Goal: Use online tool/utility: Utilize a website feature to perform a specific function

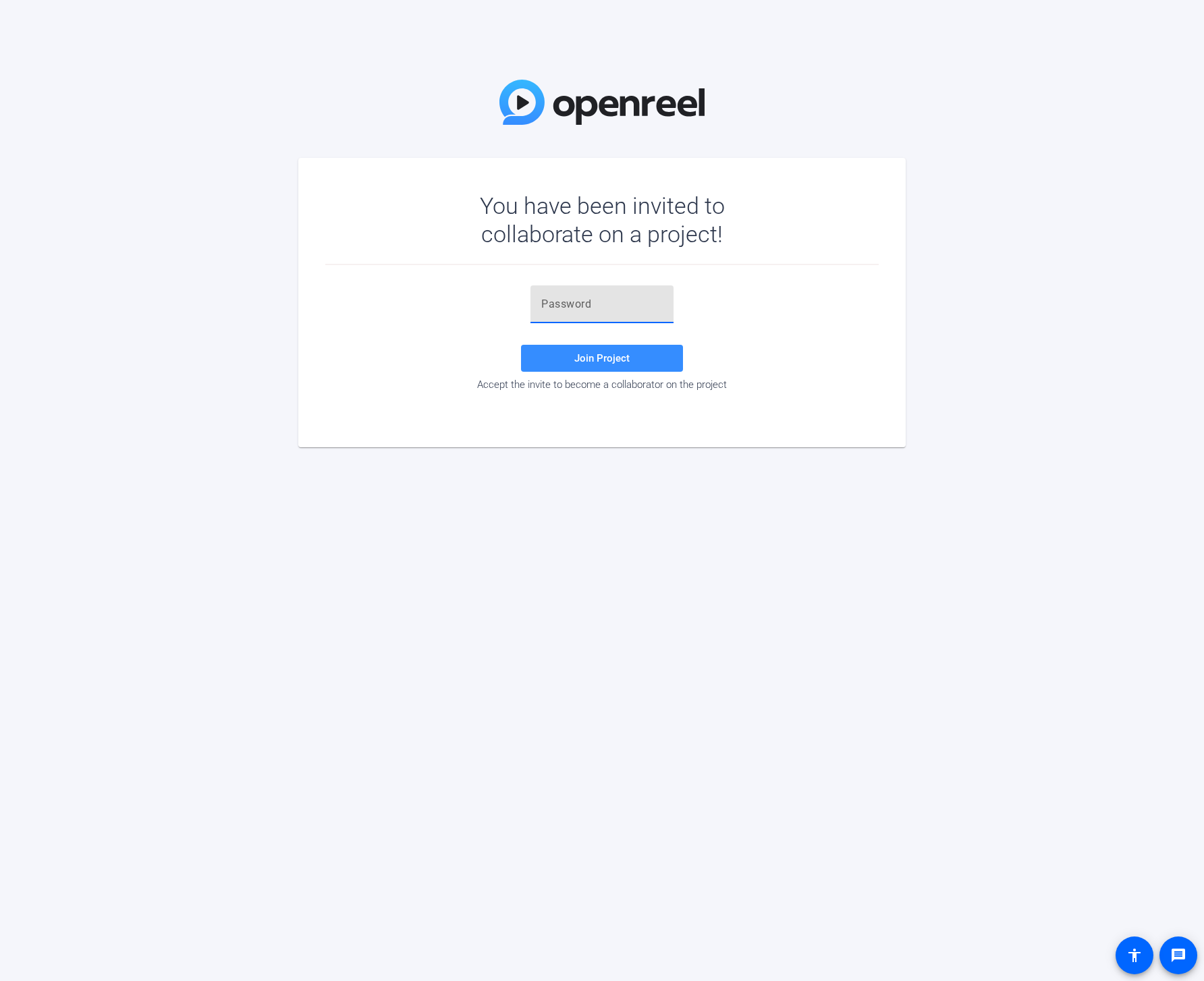
paste input "a2iJa7"
type input "a2iJa7"
click at [587, 359] on span "Join Project" at bounding box center [602, 358] width 55 height 12
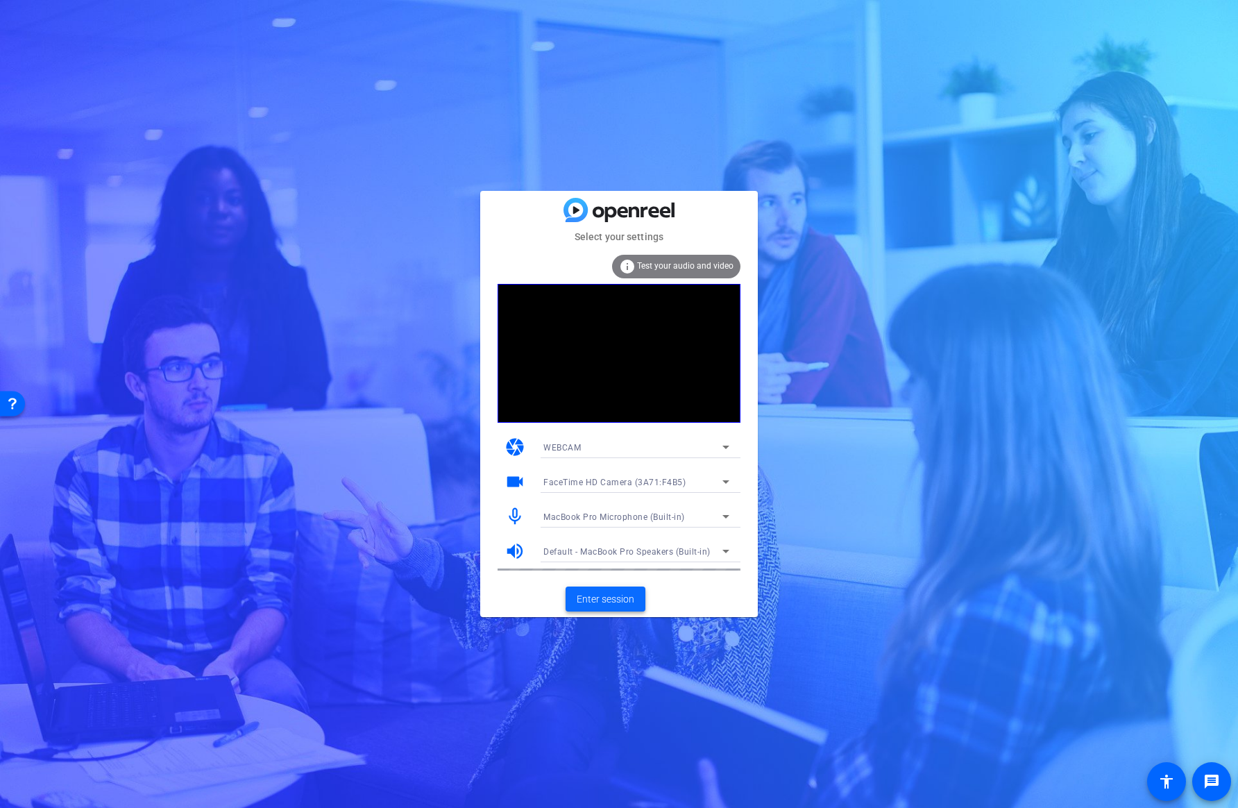
click at [606, 600] on span "Enter session" at bounding box center [606, 599] width 58 height 15
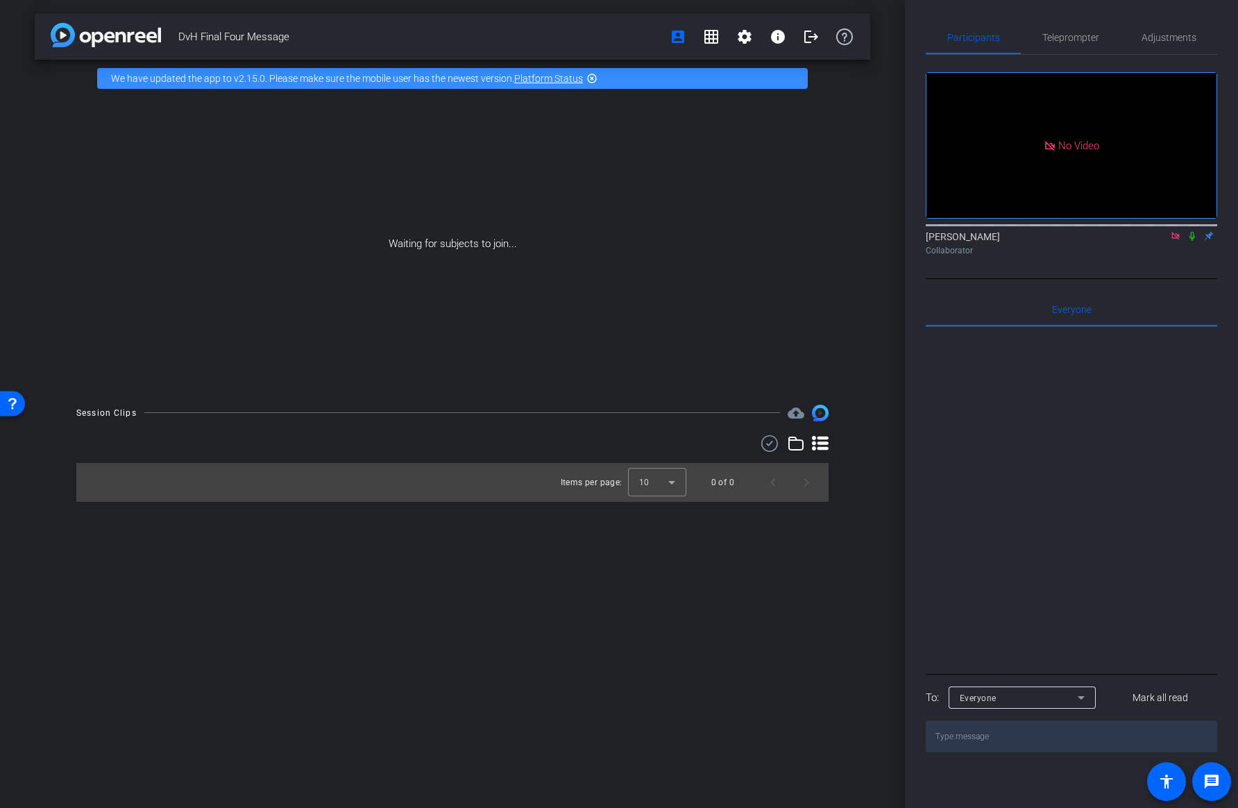
click at [1194, 241] on icon at bounding box center [1192, 236] width 11 height 10
click at [1072, 38] on span "Teleprompter" at bounding box center [1070, 38] width 57 height 10
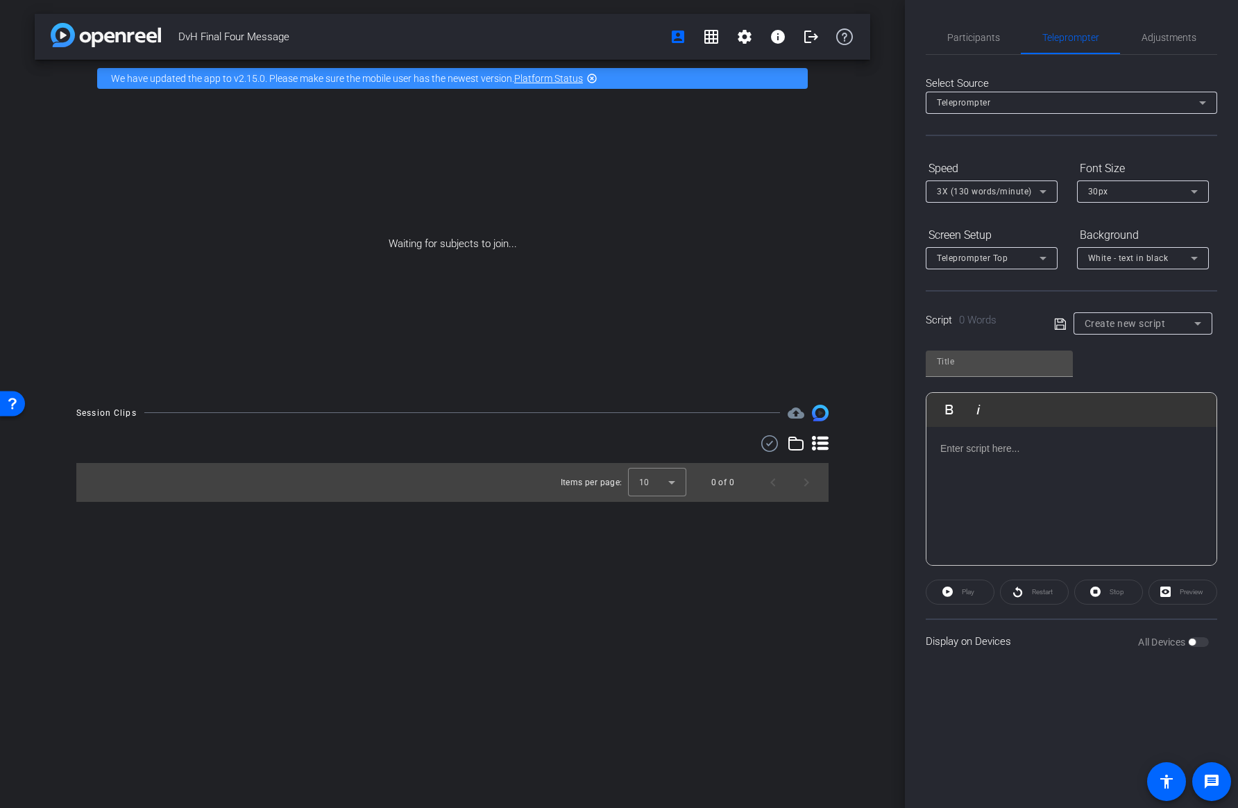
click at [1142, 332] on div "Create new script" at bounding box center [1143, 323] width 117 height 22
click at [1140, 321] on div at bounding box center [619, 404] width 1238 height 808
click at [1140, 323] on span "Create new script" at bounding box center [1125, 323] width 81 height 11
click at [1144, 367] on span "DvH Final Four Message" at bounding box center [1135, 373] width 101 height 17
type input "DvH Final Four Message"
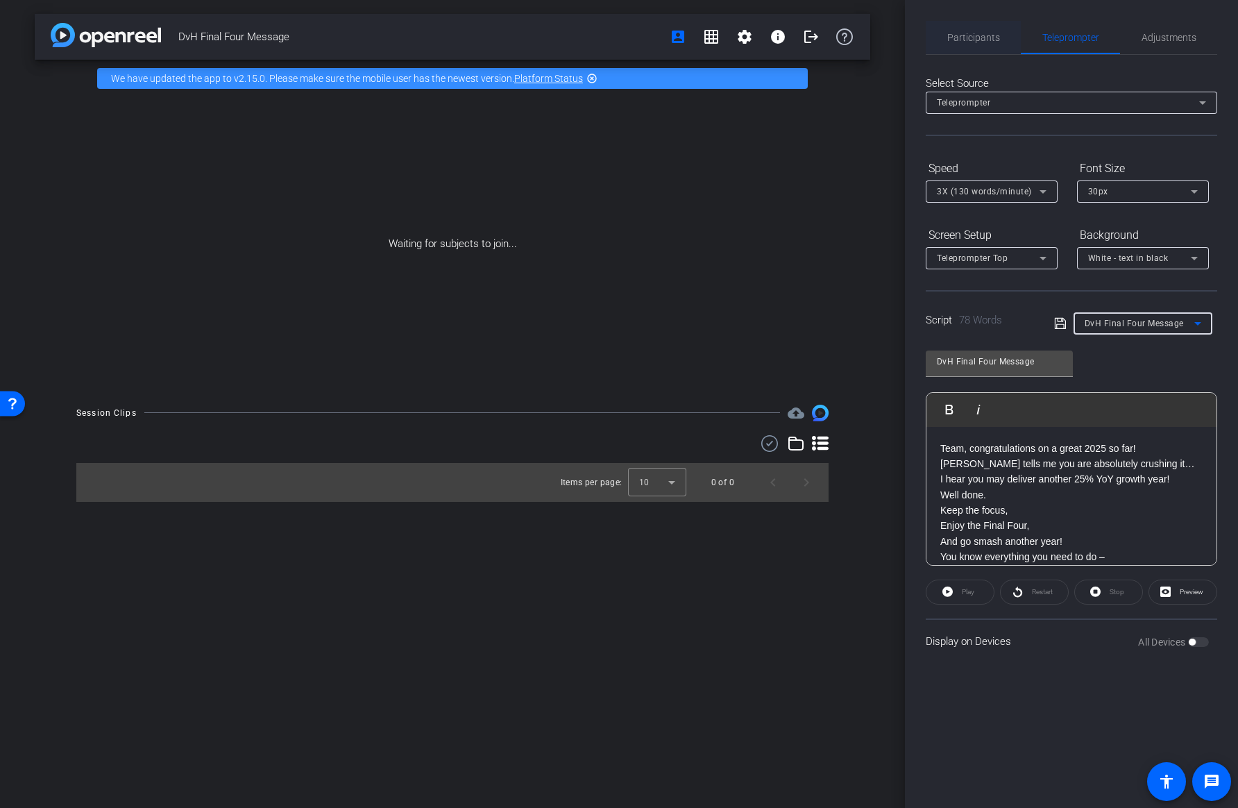
click at [968, 37] on span "Participants" at bounding box center [973, 38] width 53 height 10
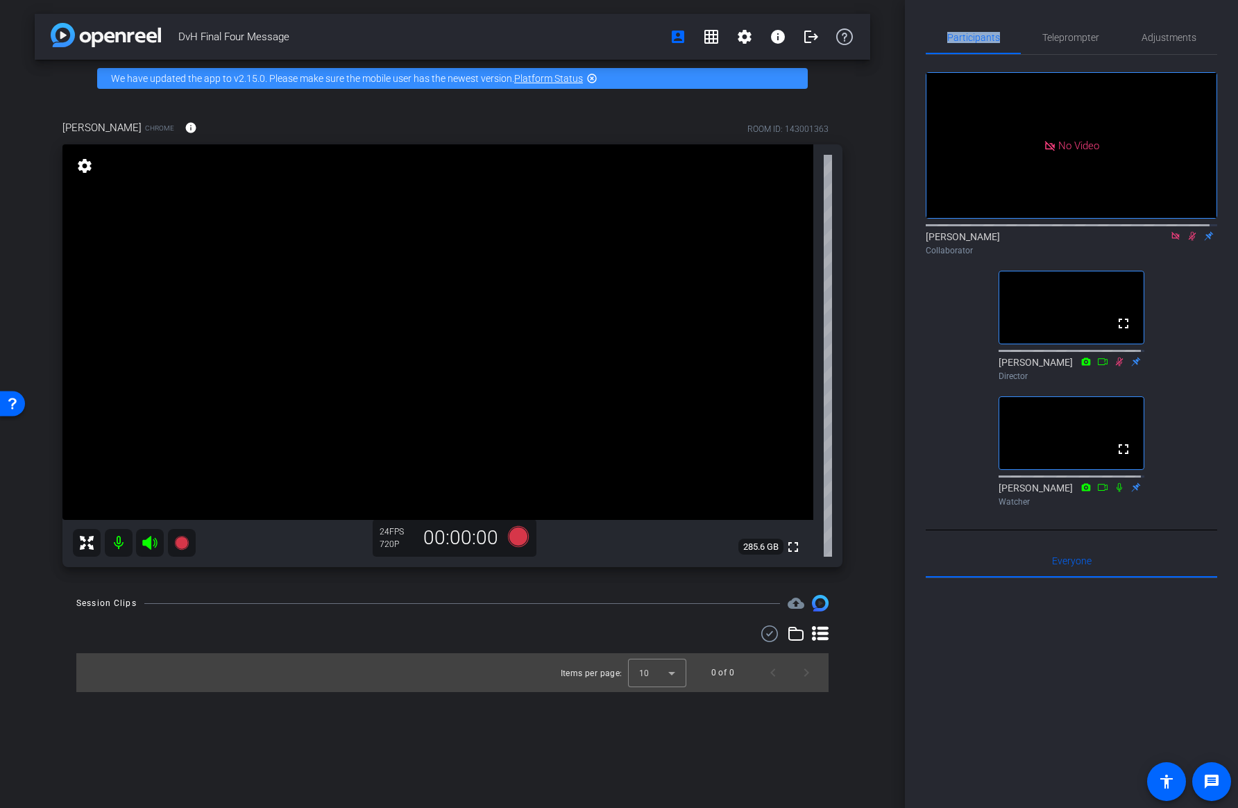
click at [1187, 231] on icon at bounding box center [1192, 236] width 11 height 10
click at [1170, 231] on icon at bounding box center [1175, 236] width 11 height 10
click at [1081, 37] on span "Teleprompter" at bounding box center [1070, 38] width 57 height 10
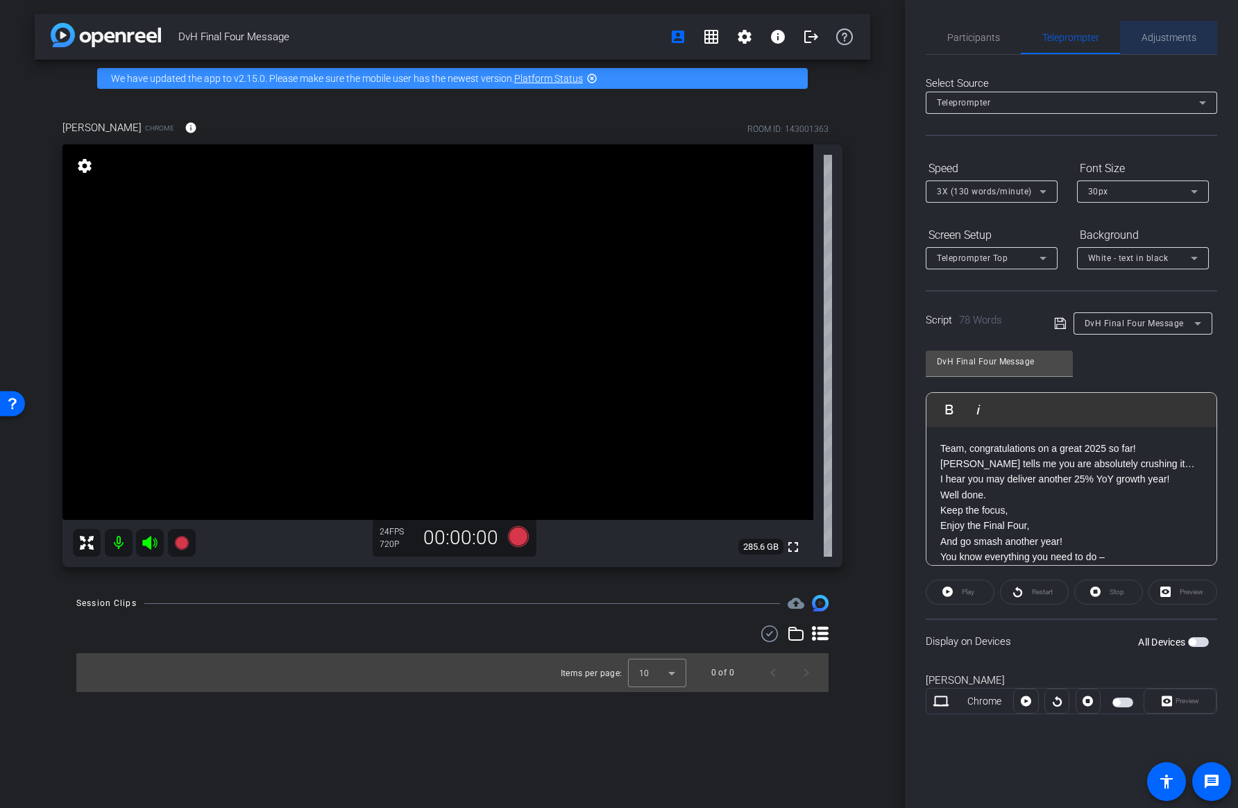
click at [1144, 35] on span "Adjustments" at bounding box center [1169, 38] width 55 height 10
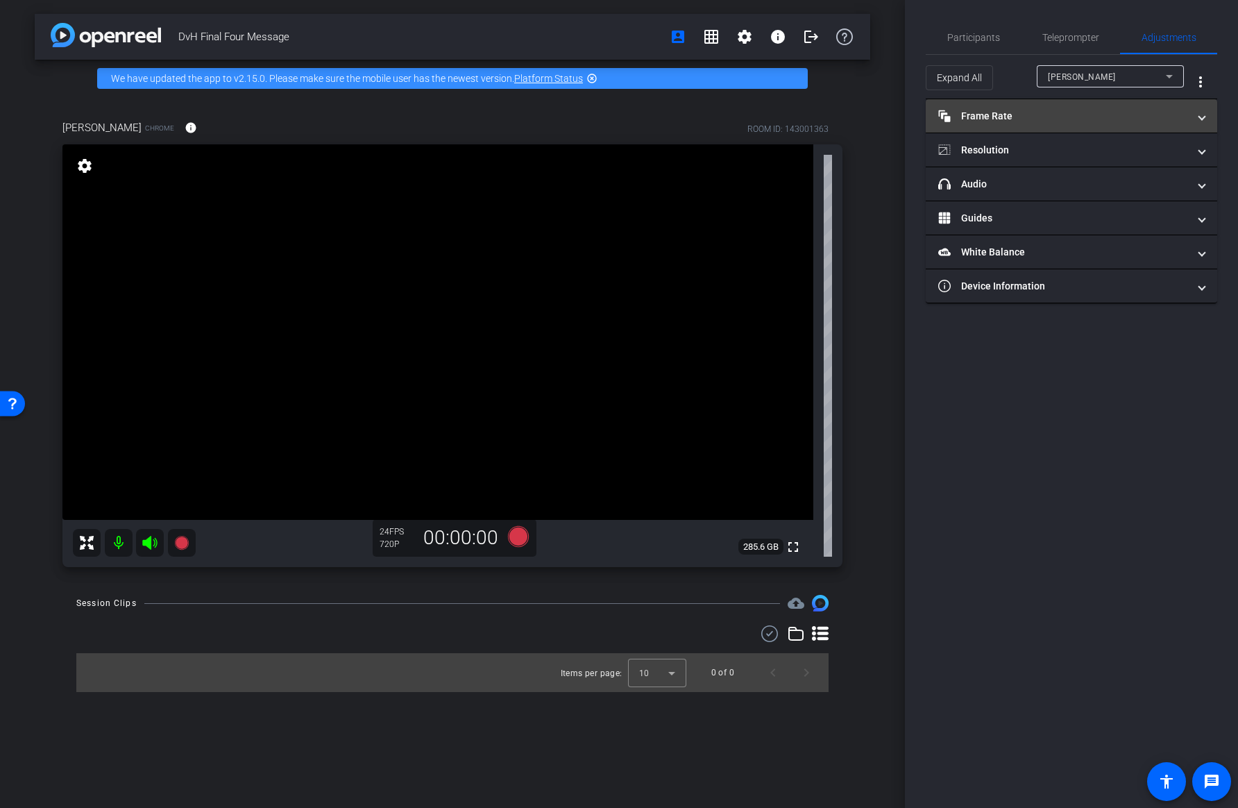
click at [1050, 115] on mat-panel-title "Frame Rate Frame Rate" at bounding box center [1063, 116] width 250 height 15
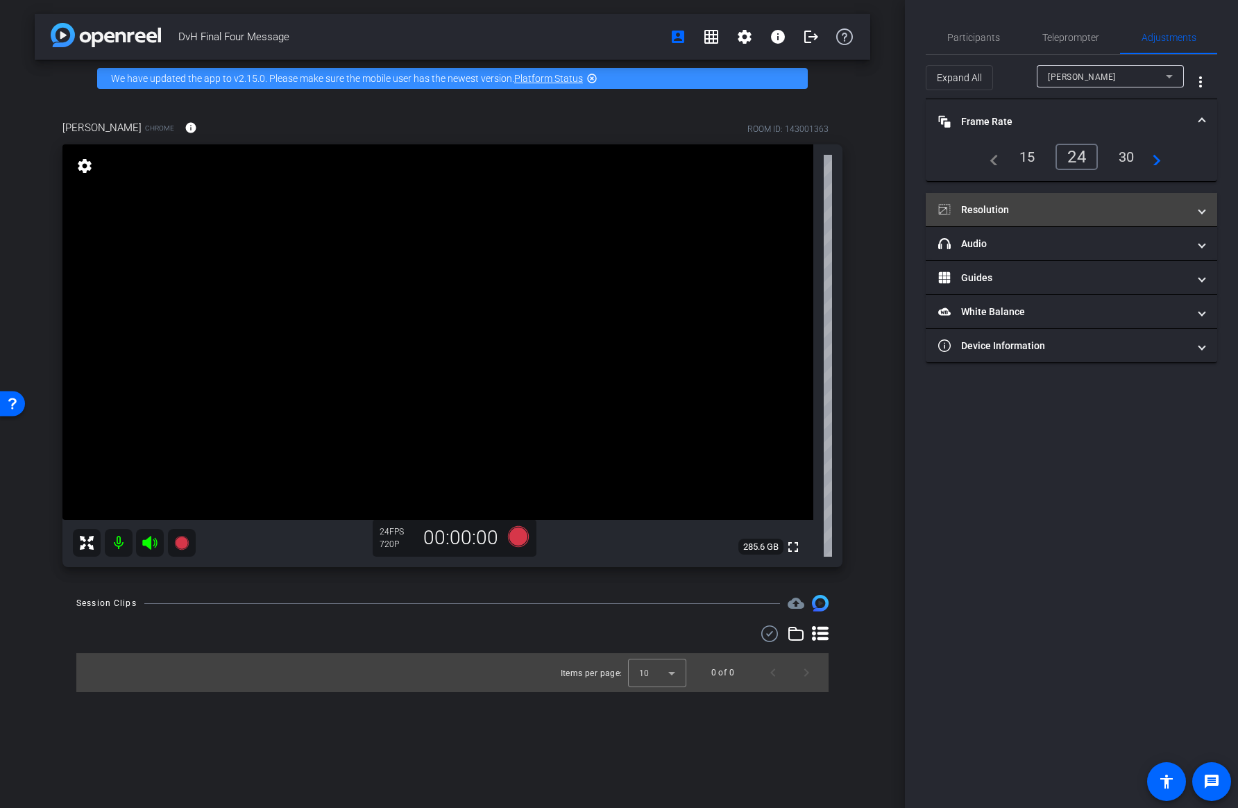
click at [995, 211] on mat-panel-title "Resolution" at bounding box center [1063, 210] width 250 height 15
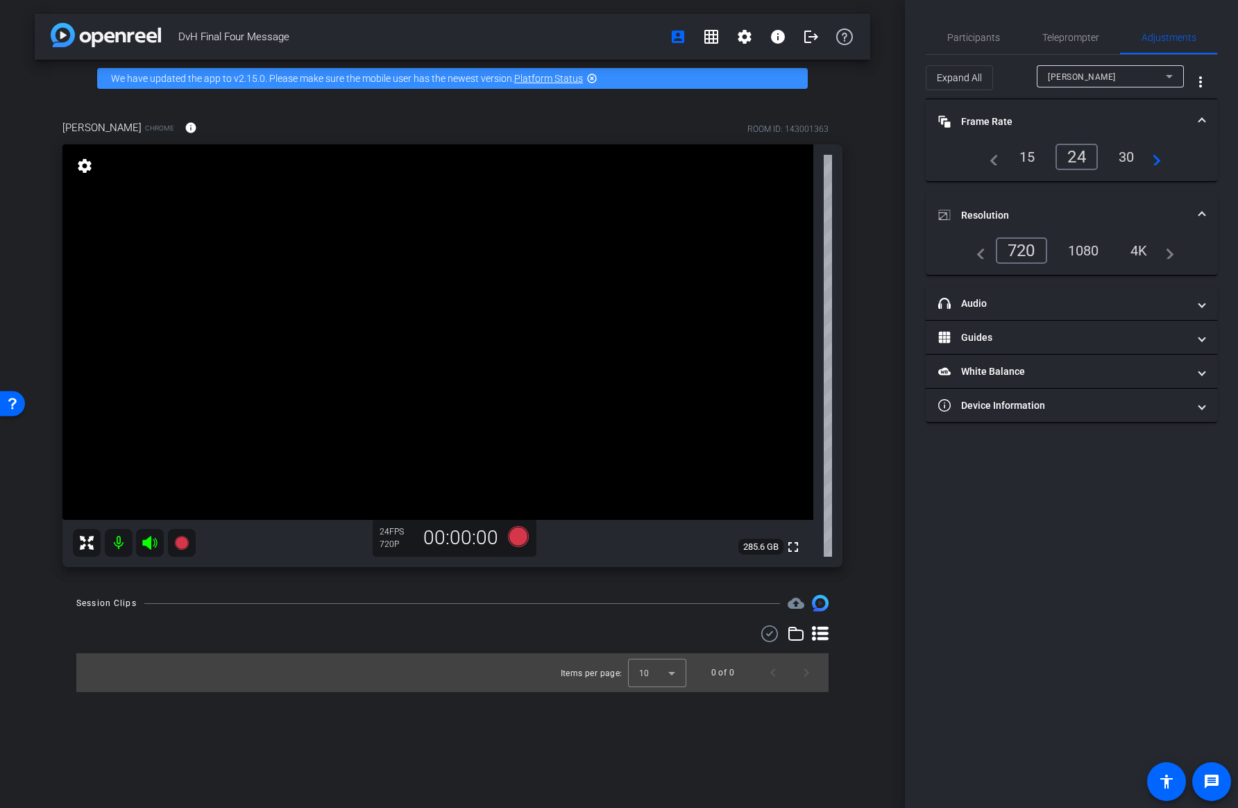
click at [1087, 251] on div "1080" at bounding box center [1084, 251] width 52 height 24
click at [1142, 248] on div "4K" at bounding box center [1140, 251] width 38 height 24
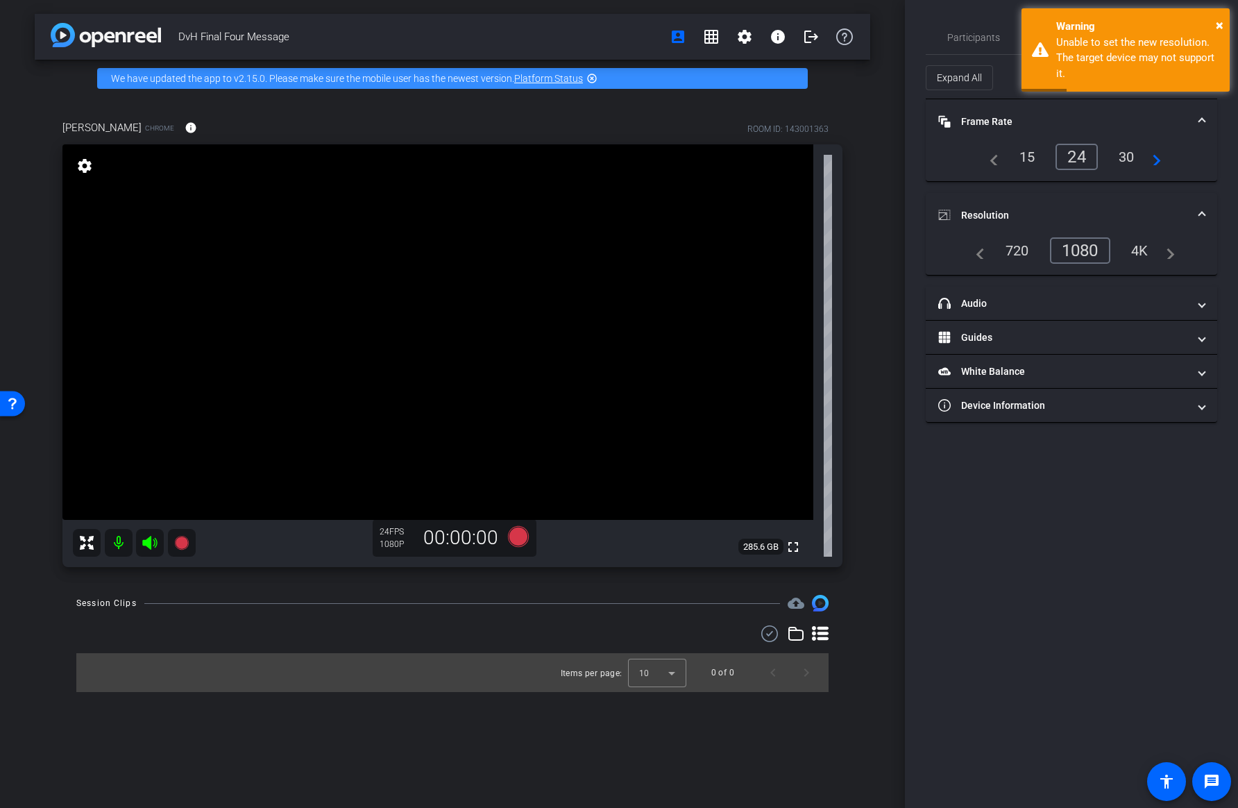
click at [965, 6] on div "Participants Teleprompter Adjustments settings [PERSON_NAME] flip Collaborator …" at bounding box center [1071, 404] width 333 height 808
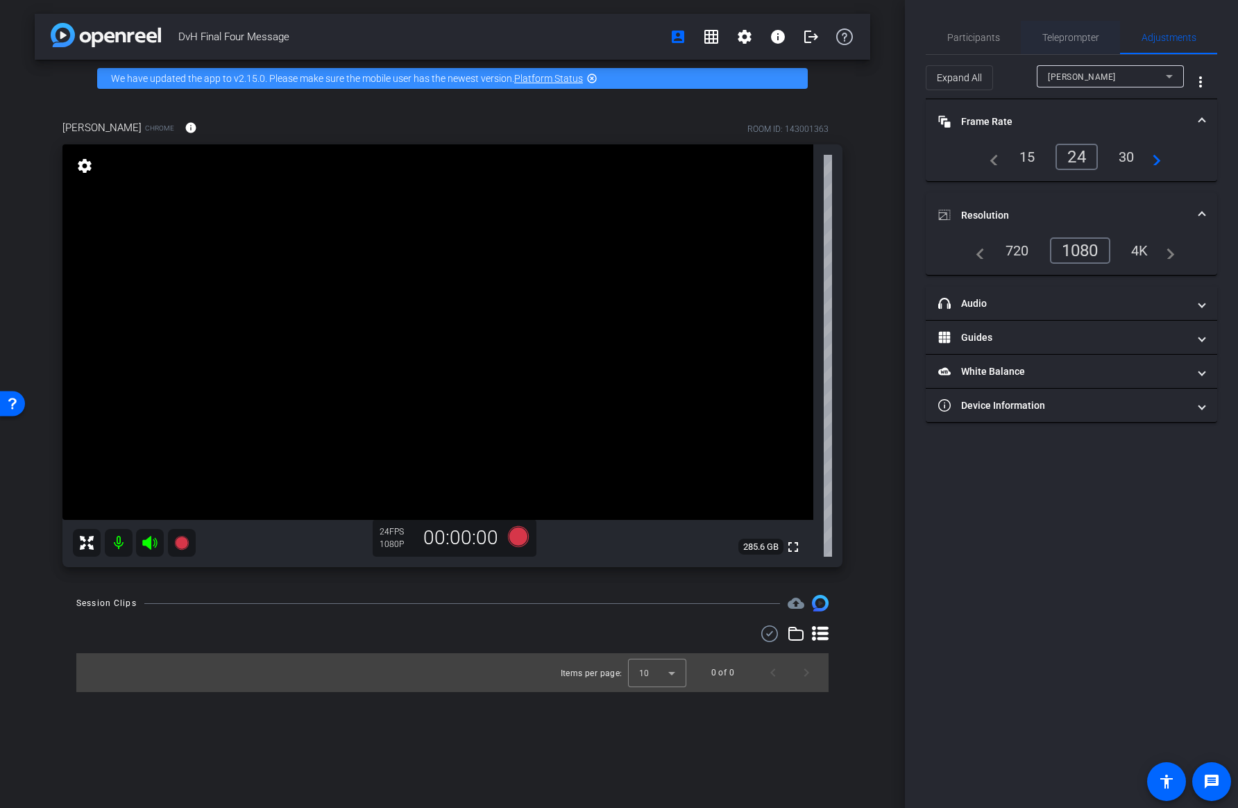
click at [1087, 34] on span "Teleprompter" at bounding box center [1070, 38] width 57 height 10
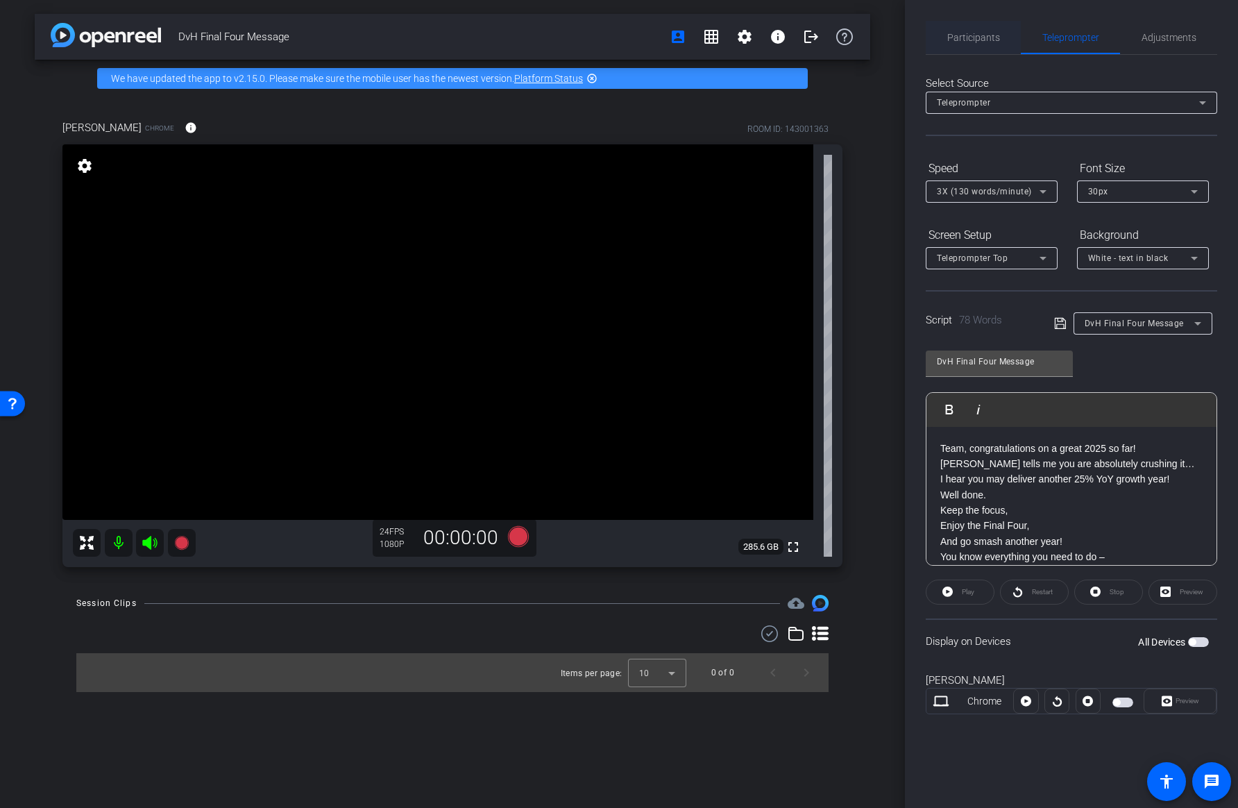
click at [960, 33] on span "Participants" at bounding box center [973, 38] width 53 height 10
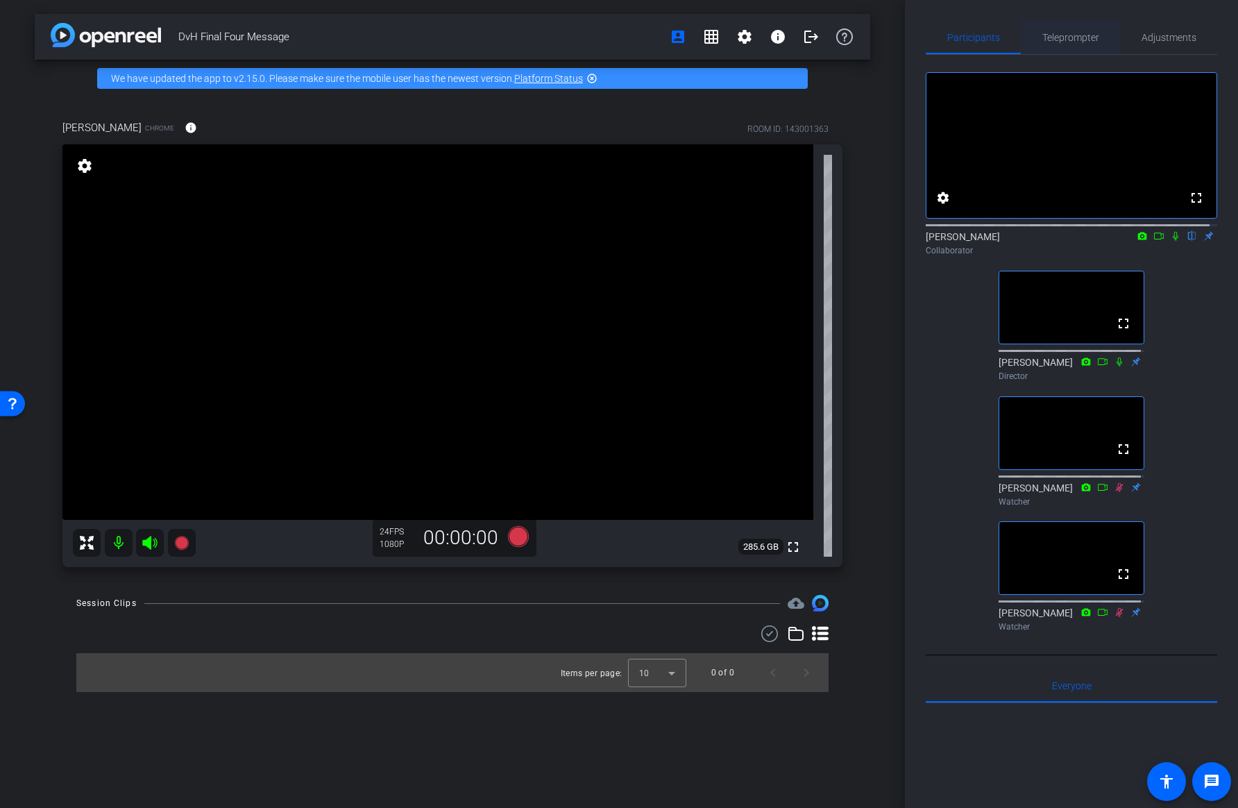
click at [1074, 44] on span "Teleprompter" at bounding box center [1070, 37] width 57 height 33
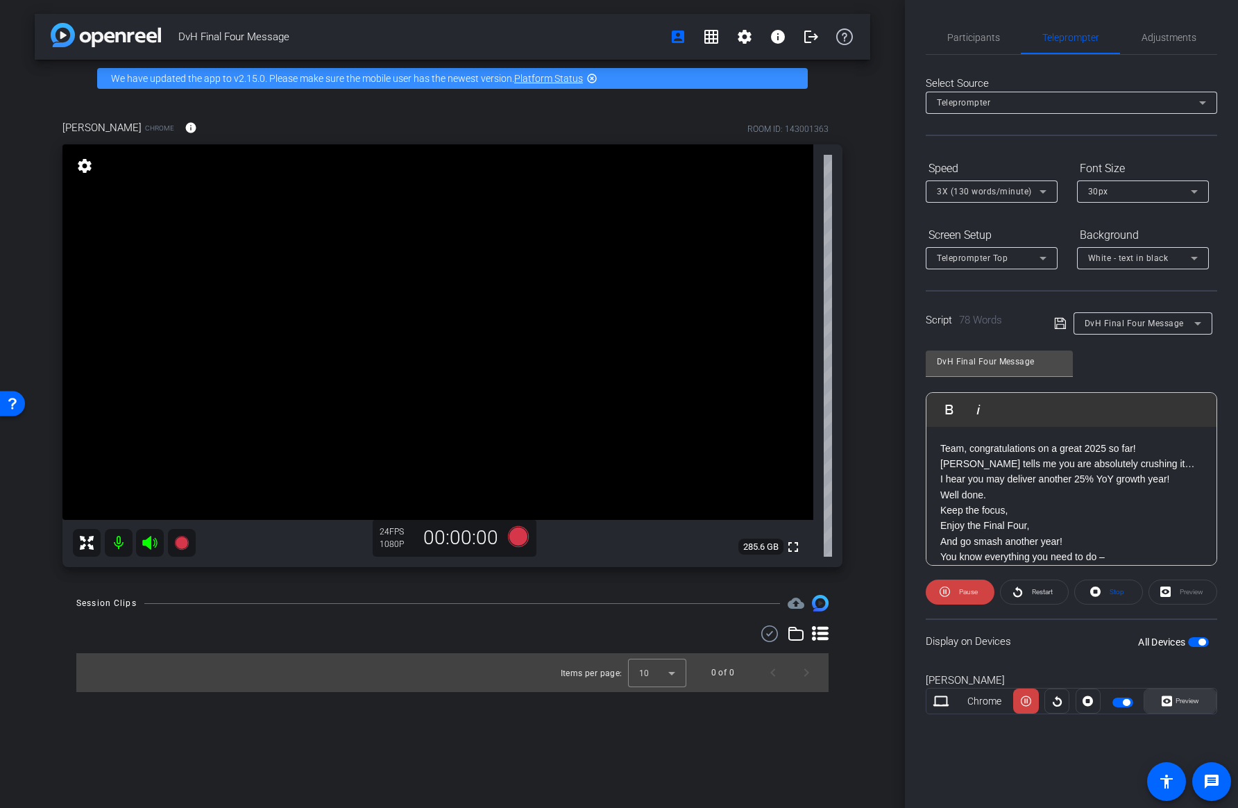
click at [1201, 697] on span at bounding box center [1179, 700] width 71 height 33
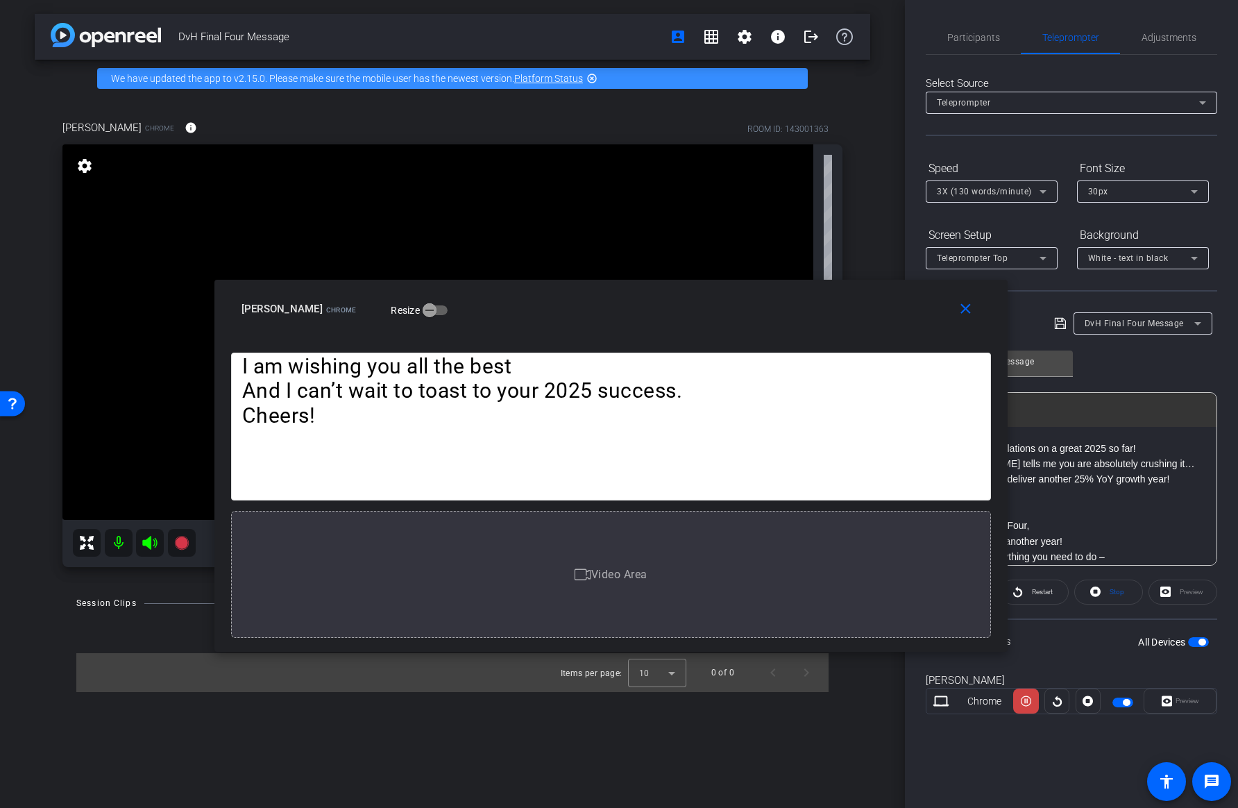
drag, startPoint x: 874, startPoint y: 252, endPoint x: 865, endPoint y: 314, distance: 62.3
click at [865, 314] on div "[PERSON_NAME] Chrome Resize" at bounding box center [617, 308] width 750 height 25
click at [996, 260] on span "Teleprompter Top" at bounding box center [972, 258] width 71 height 10
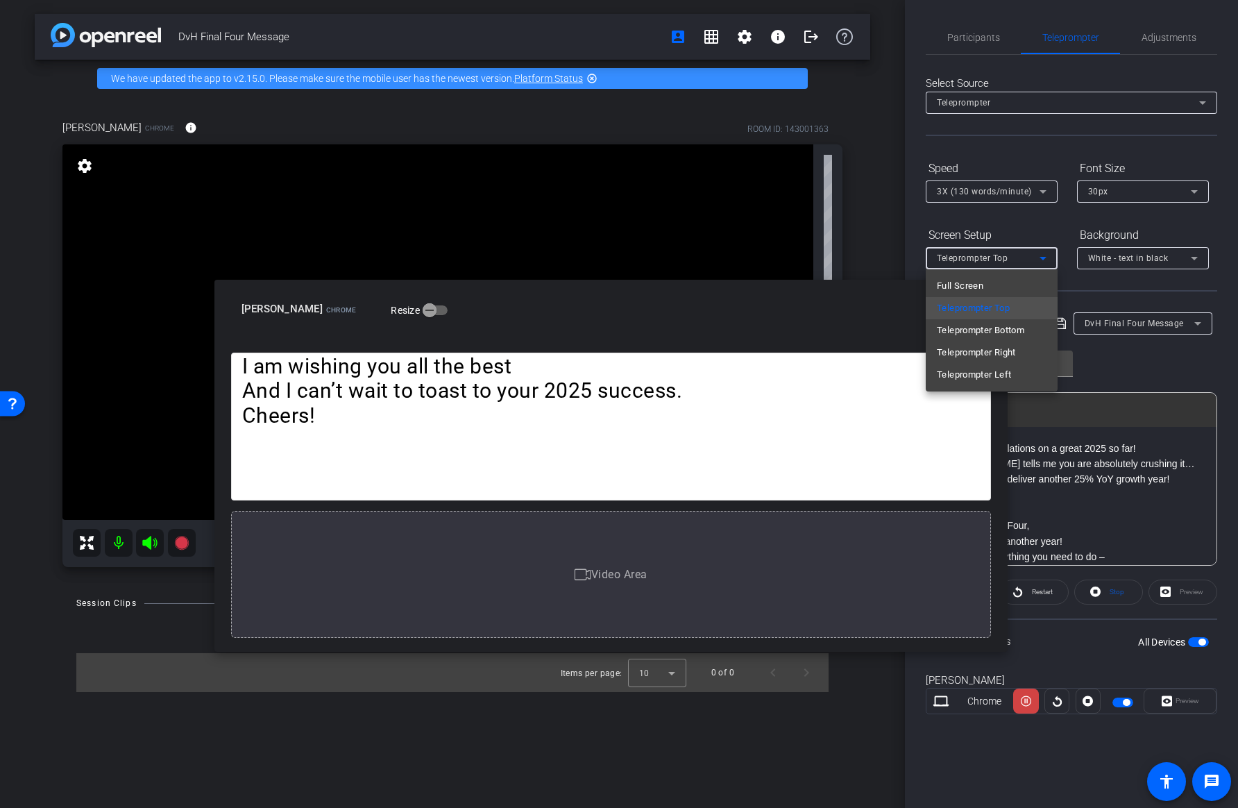
click at [996, 260] on div at bounding box center [619, 404] width 1238 height 808
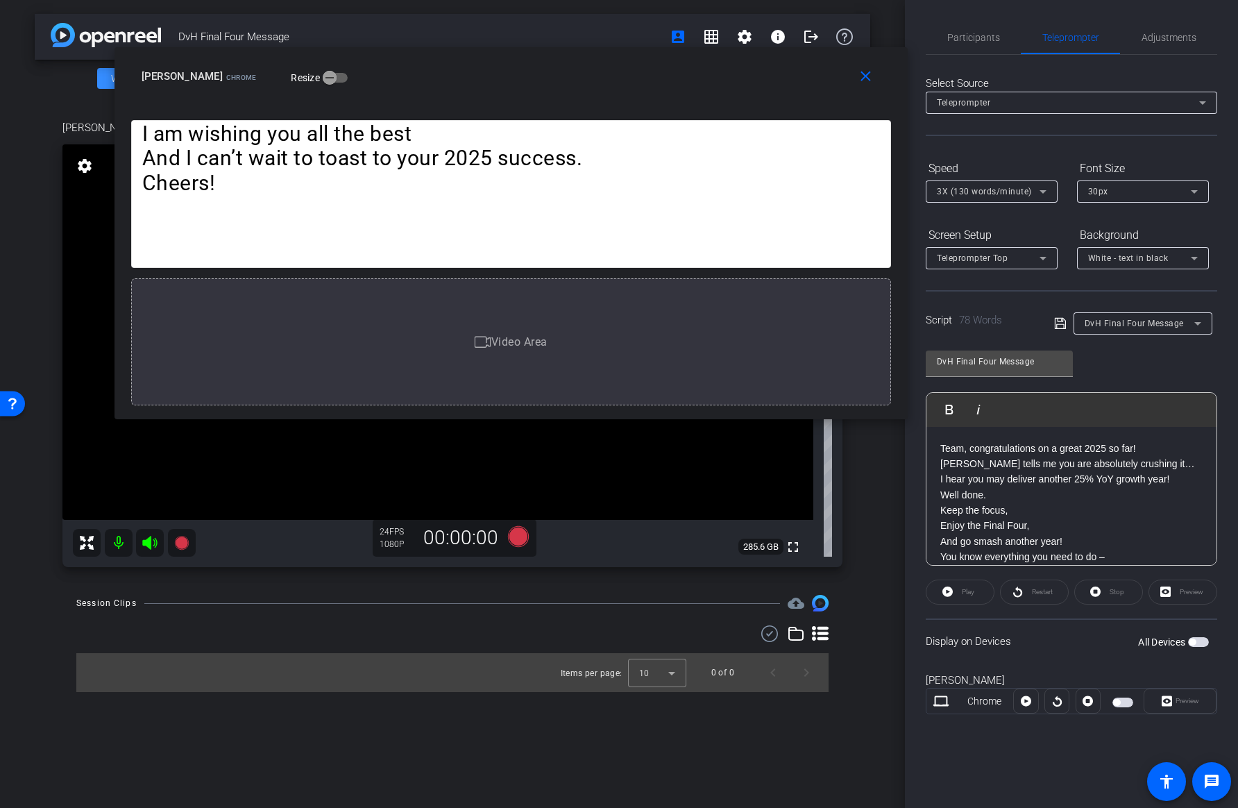
drag, startPoint x: 849, startPoint y: 311, endPoint x: 761, endPoint y: 88, distance: 239.6
click at [761, 88] on div "close [PERSON_NAME] Chrome Resize" at bounding box center [511, 78] width 793 height 62
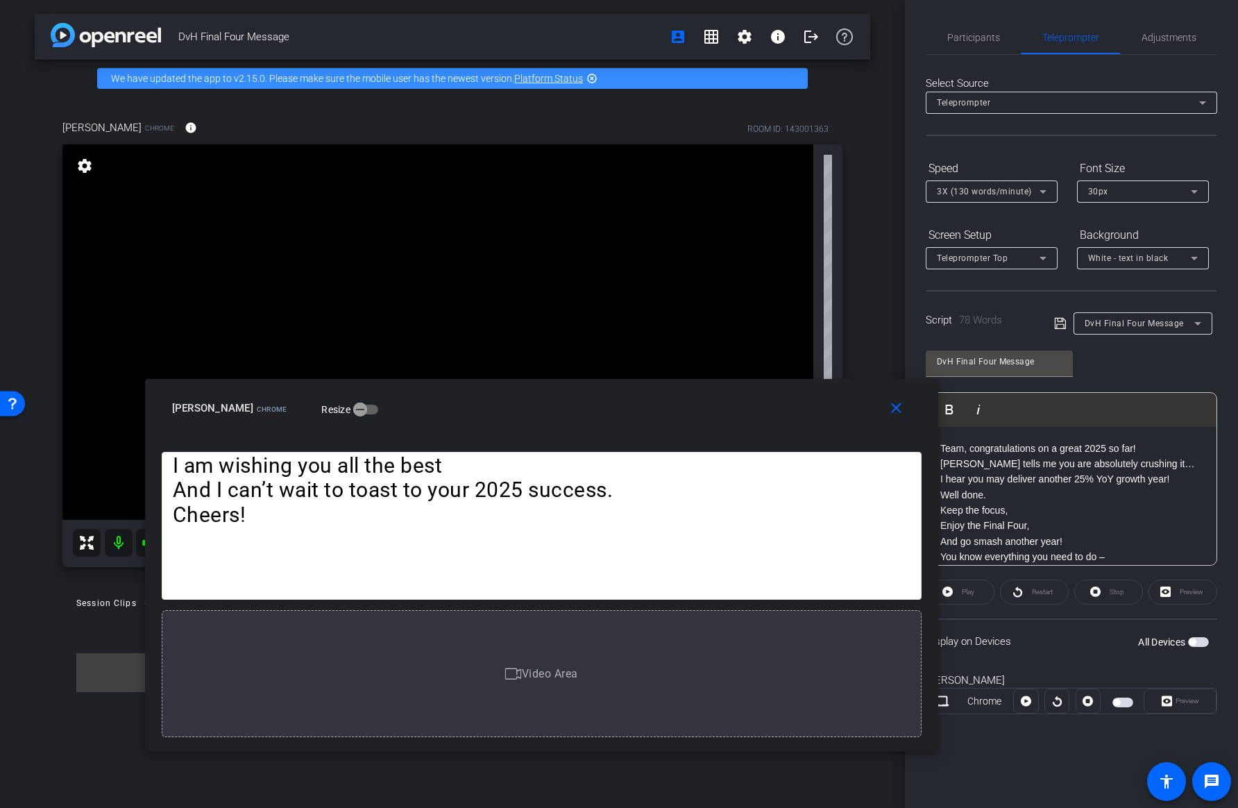
drag, startPoint x: 784, startPoint y: 78, endPoint x: 815, endPoint y: 410, distance: 333.1
click at [815, 410] on div "[PERSON_NAME] Chrome Resize" at bounding box center [547, 408] width 750 height 25
click at [890, 407] on mat-icon "close" at bounding box center [896, 408] width 17 height 17
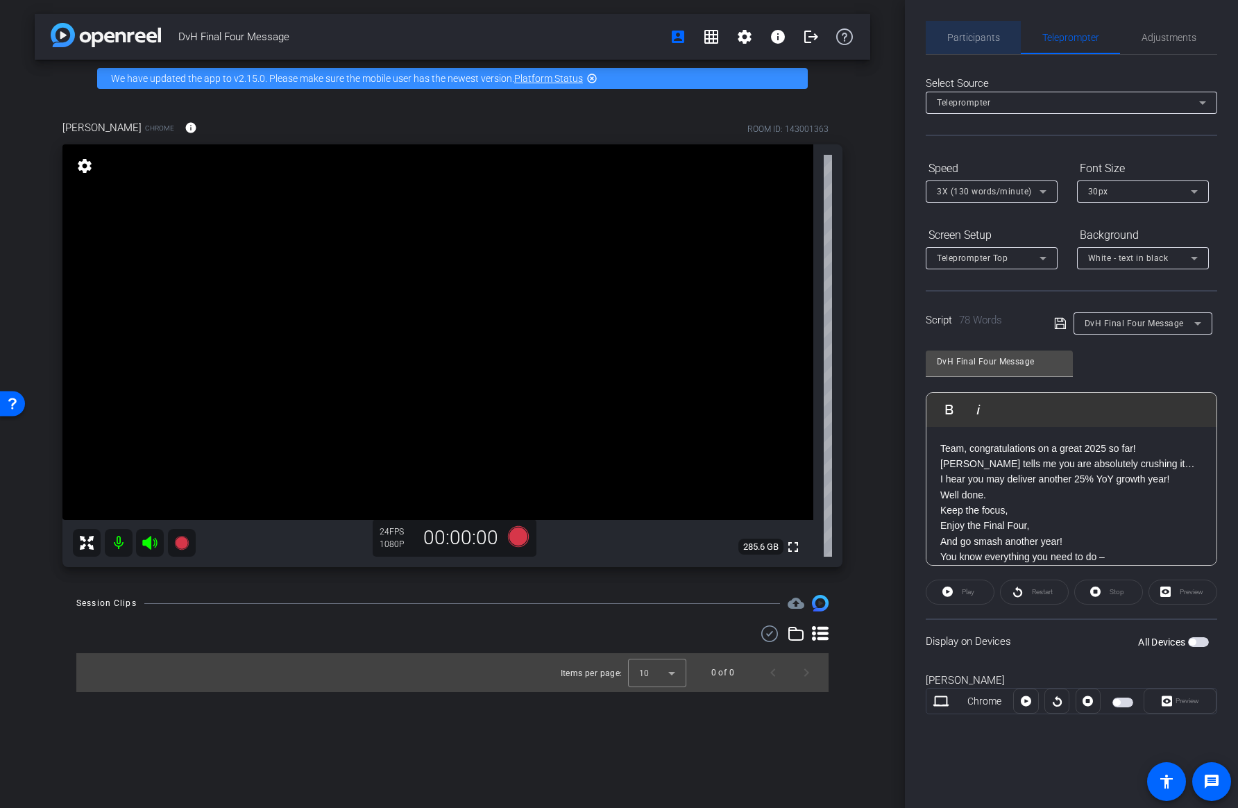
click at [977, 40] on span "Participants" at bounding box center [973, 38] width 53 height 10
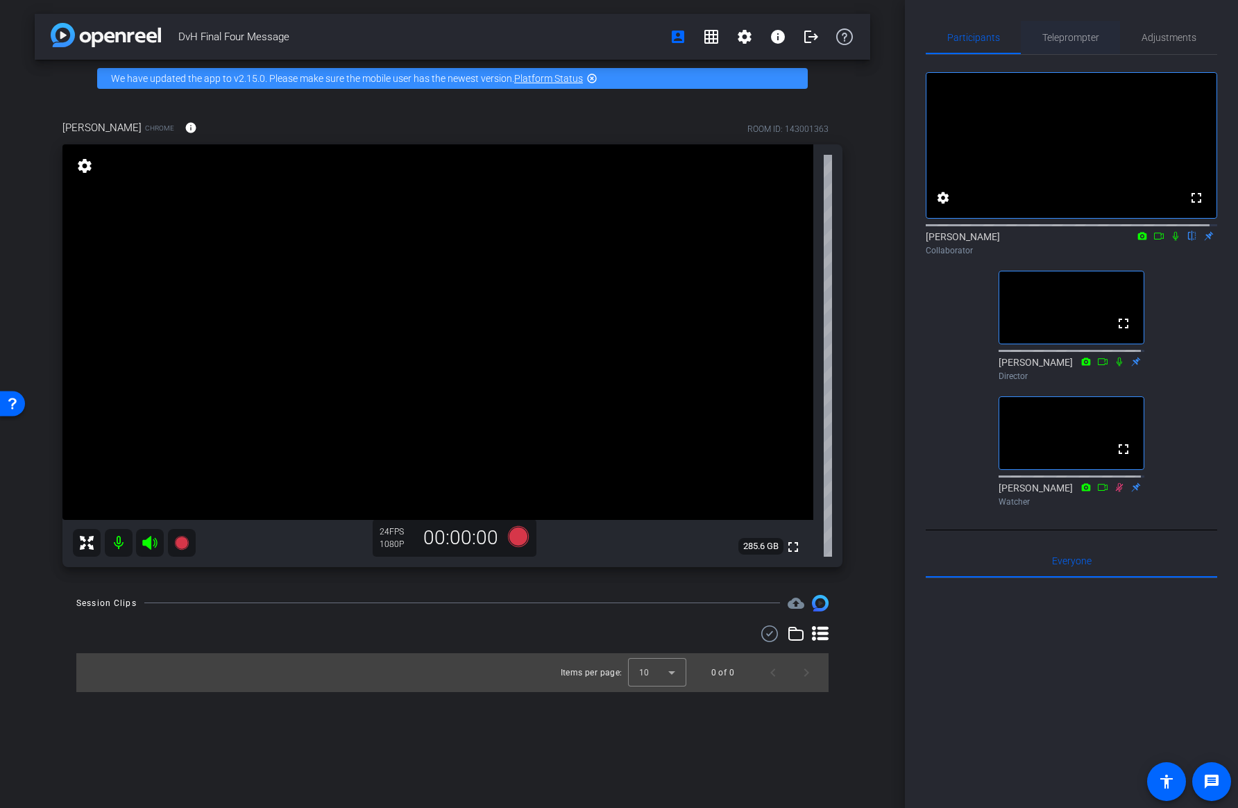
click at [1081, 38] on span "Teleprompter" at bounding box center [1070, 38] width 57 height 10
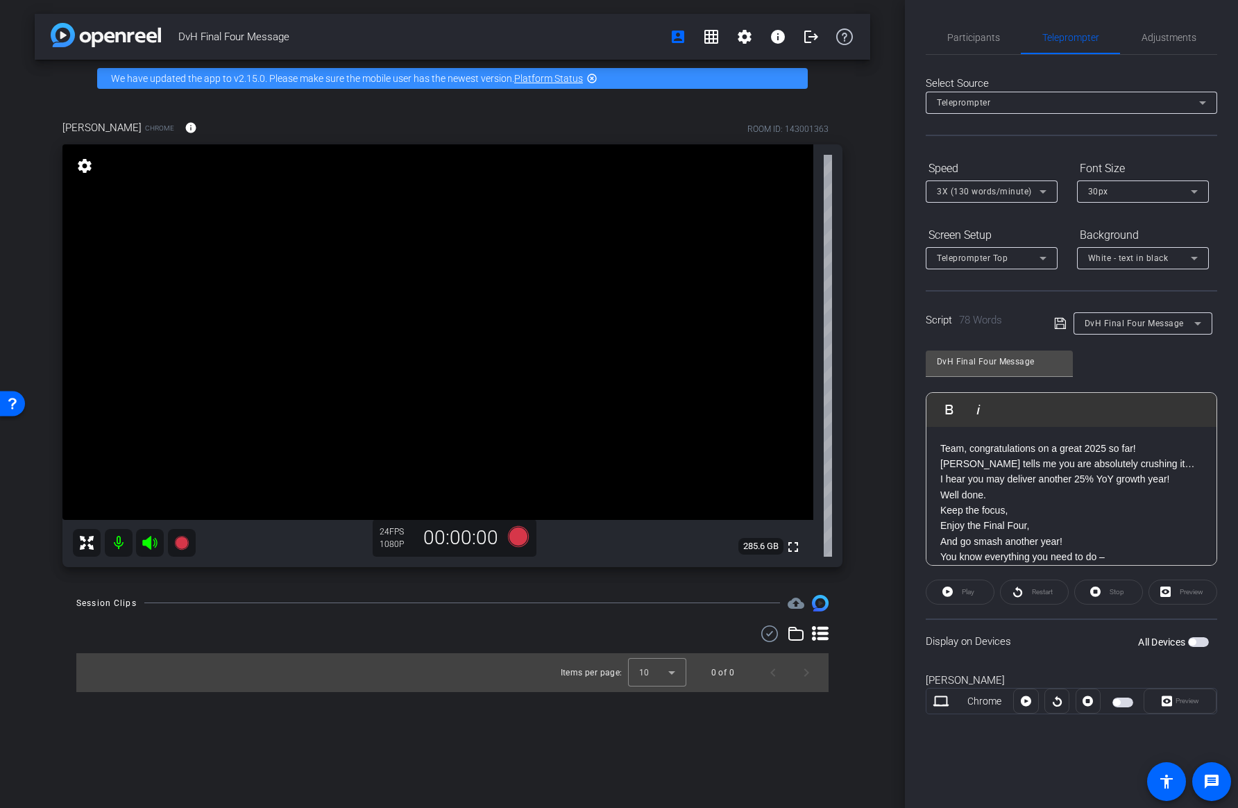
click at [1199, 643] on span "button" at bounding box center [1198, 642] width 21 height 10
click at [1196, 709] on span "Preview" at bounding box center [1185, 700] width 27 height 19
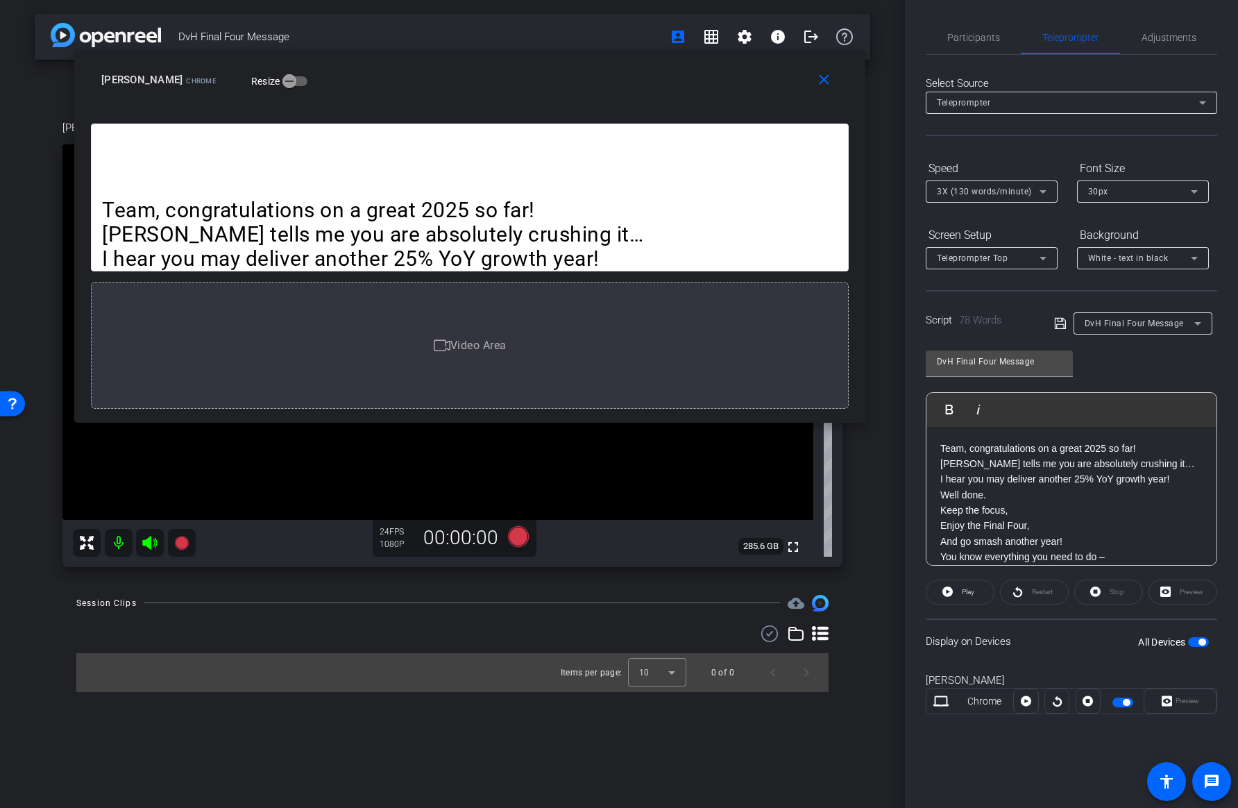
drag, startPoint x: 775, startPoint y: 261, endPoint x: 632, endPoint y: 92, distance: 221.6
click at [632, 92] on div "close [PERSON_NAME] Chrome Resize" at bounding box center [469, 82] width 791 height 62
click at [1124, 262] on span "White - text in black" at bounding box center [1128, 258] width 81 height 10
click at [1134, 310] on div "Black - text in white" at bounding box center [1129, 312] width 82 height 17
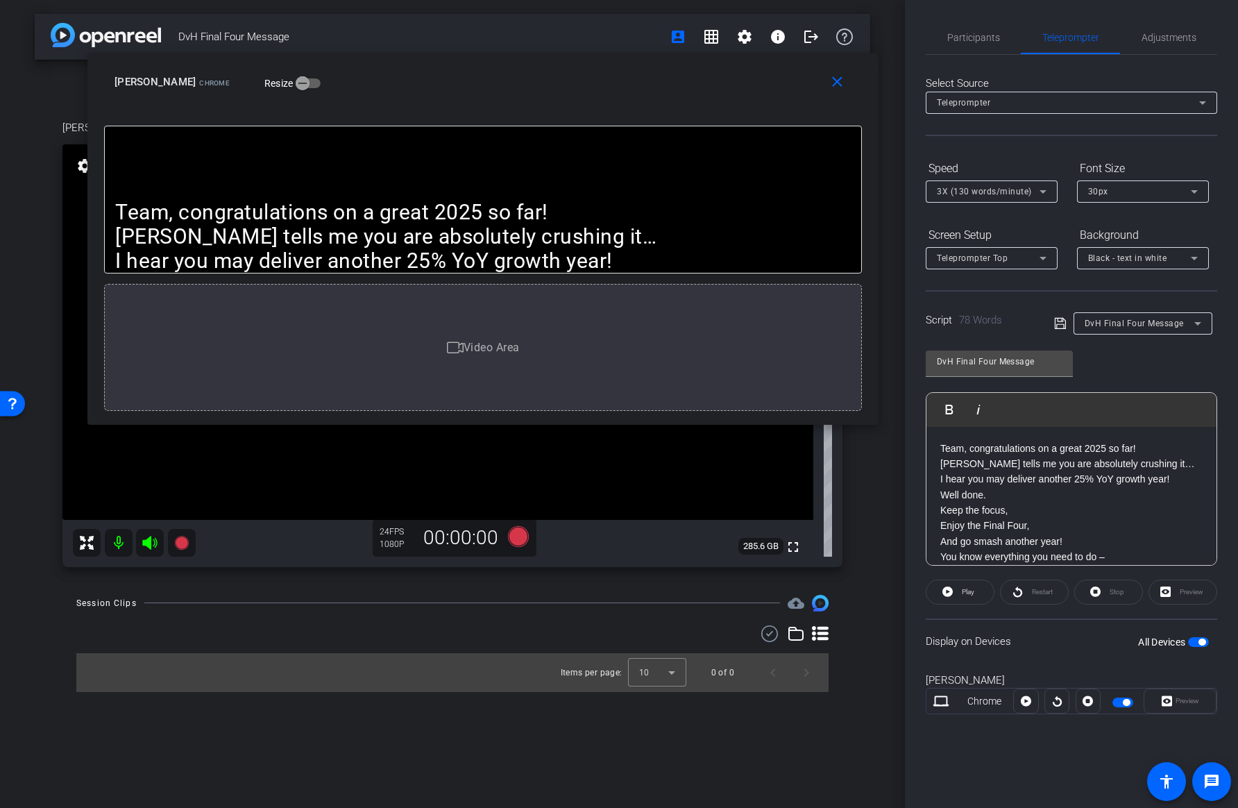
drag, startPoint x: 724, startPoint y: 74, endPoint x: 737, endPoint y: 76, distance: 13.3
click at [737, 76] on div "[PERSON_NAME] Chrome Resize" at bounding box center [488, 81] width 747 height 25
click at [998, 192] on span "3X (130 words/minute)" at bounding box center [984, 192] width 95 height 10
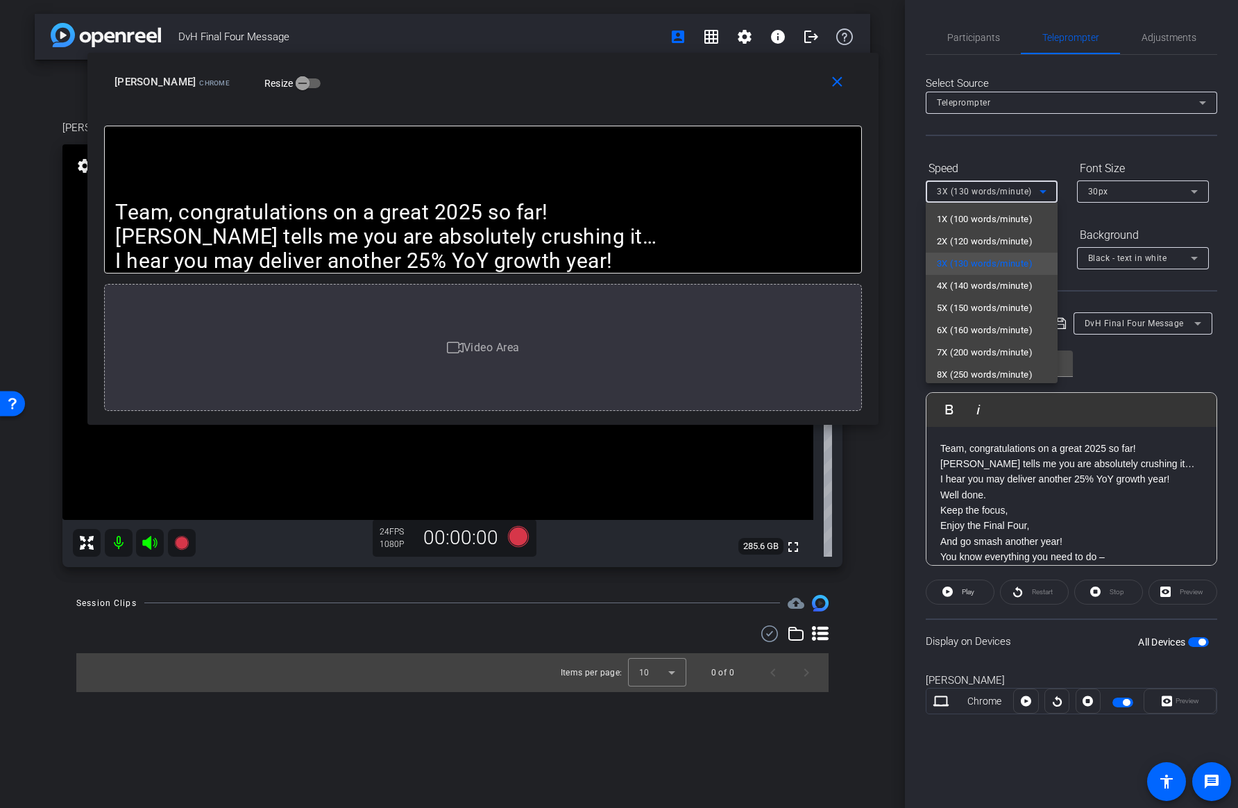
click at [994, 161] on div at bounding box center [619, 404] width 1238 height 808
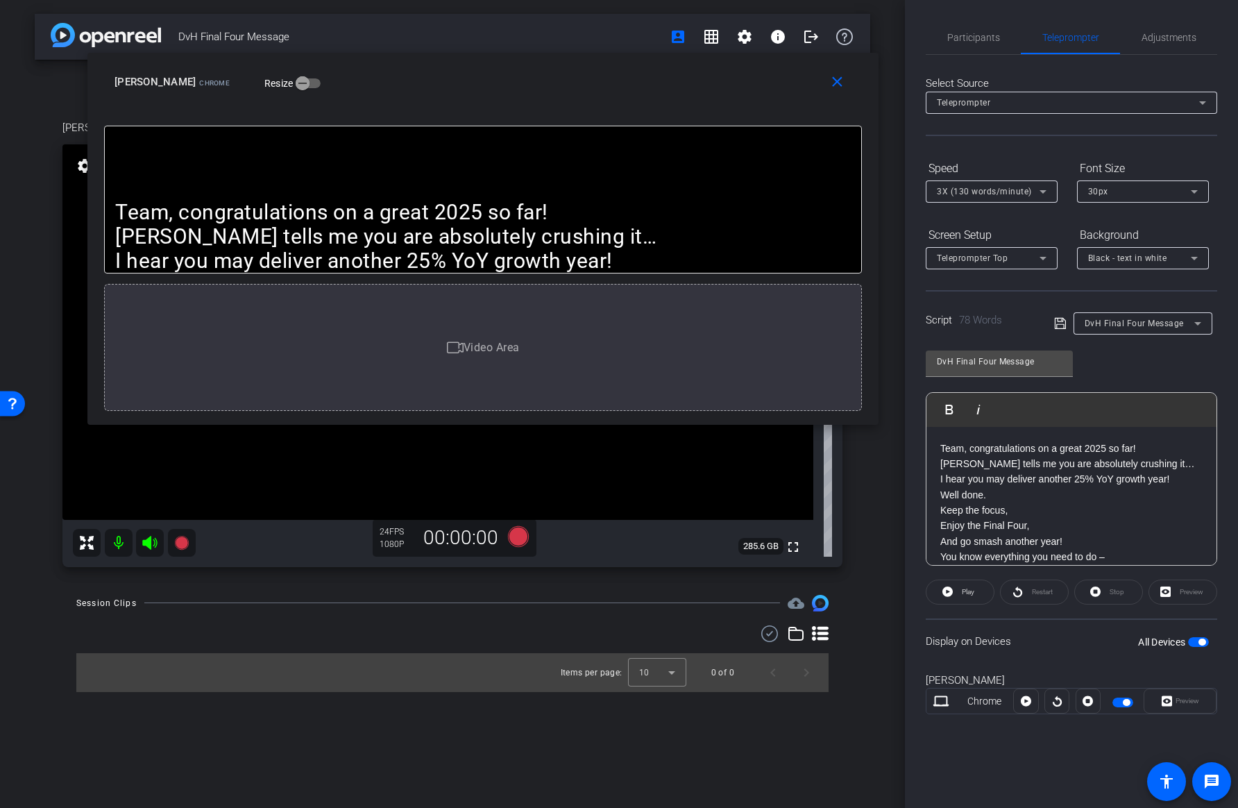
click at [995, 462] on p "[PERSON_NAME] tells me you are absolutely crushing it…" at bounding box center [1071, 463] width 262 height 15
click at [971, 447] on p "Team, congratulations on a great 2025 so far!" at bounding box center [1071, 448] width 262 height 15
click at [983, 36] on span "Participants" at bounding box center [973, 38] width 53 height 10
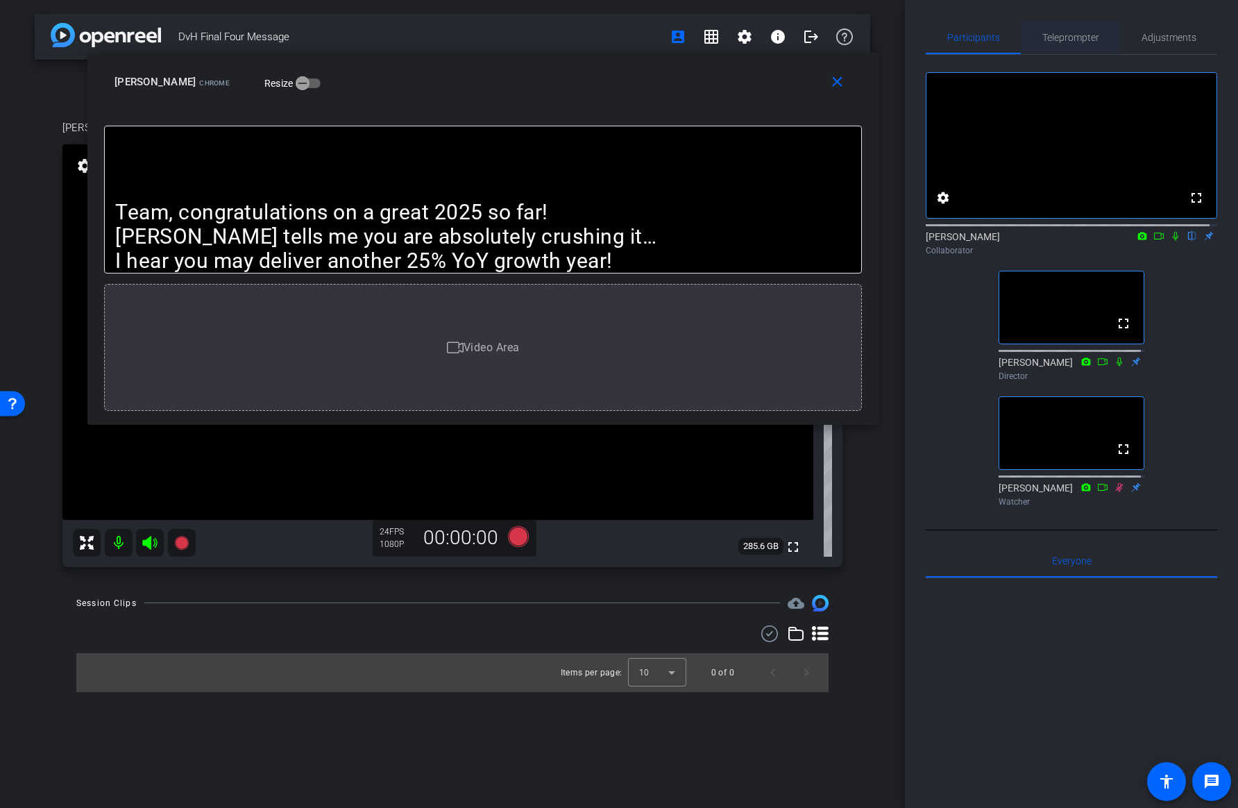
click at [1078, 43] on span "Teleprompter" at bounding box center [1070, 37] width 57 height 33
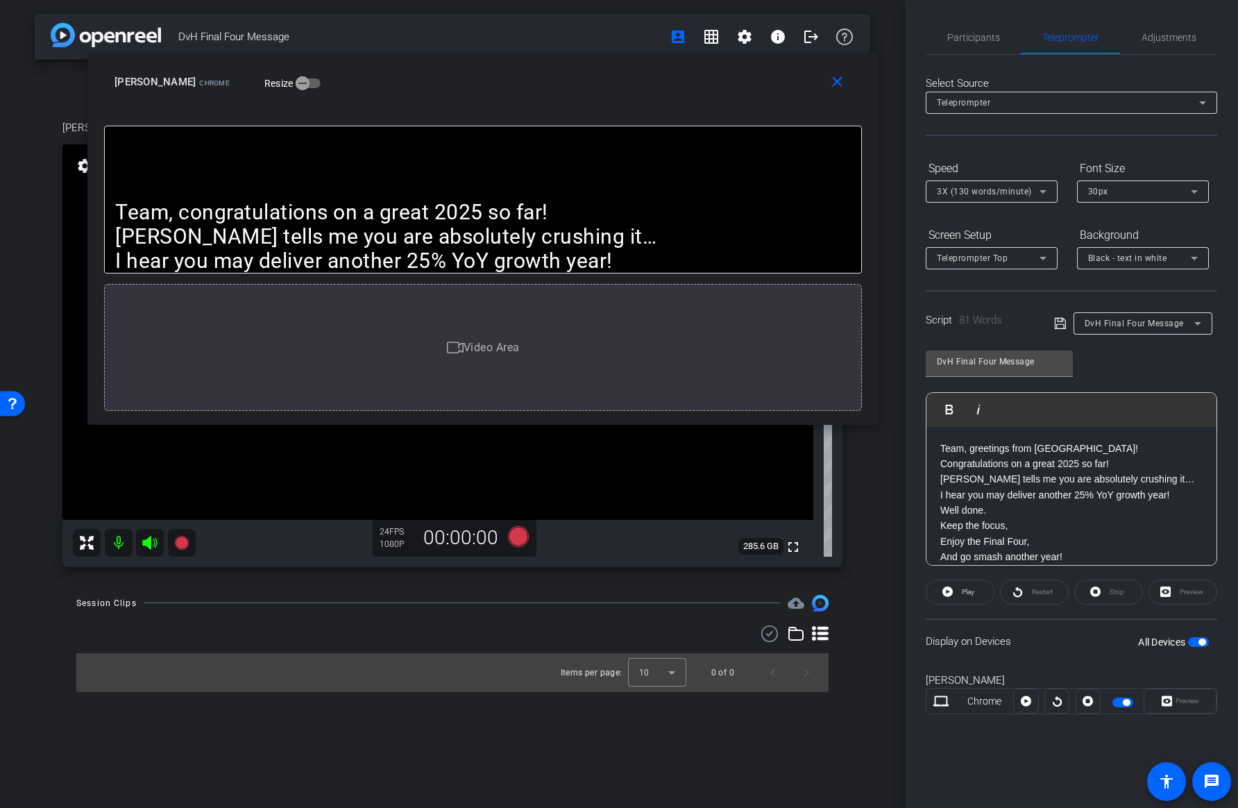
click at [1202, 637] on span "button" at bounding box center [1198, 642] width 21 height 10
click at [1197, 640] on span "button" at bounding box center [1198, 642] width 21 height 10
click at [1199, 705] on div "Preview" at bounding box center [1180, 700] width 73 height 25
click at [845, 87] on span at bounding box center [840, 81] width 44 height 33
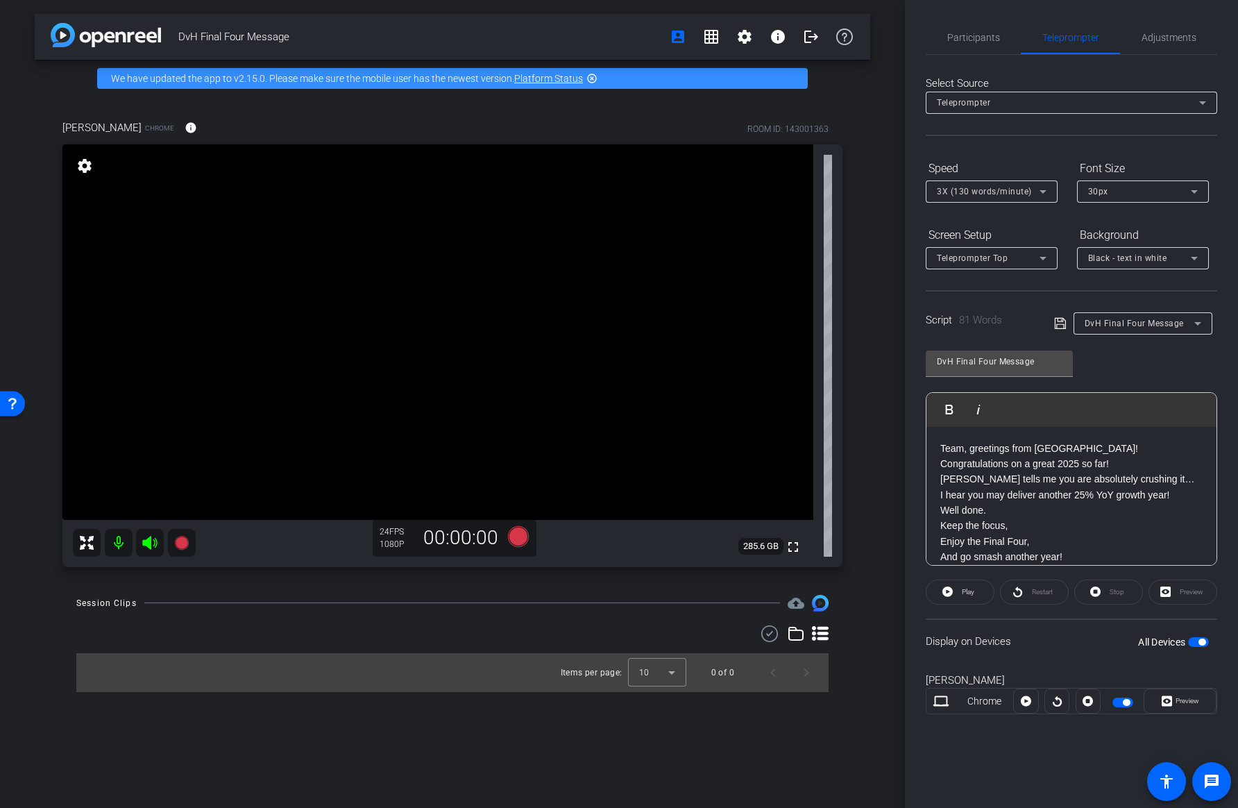
click at [1196, 701] on span "Preview" at bounding box center [1188, 701] width 24 height 8
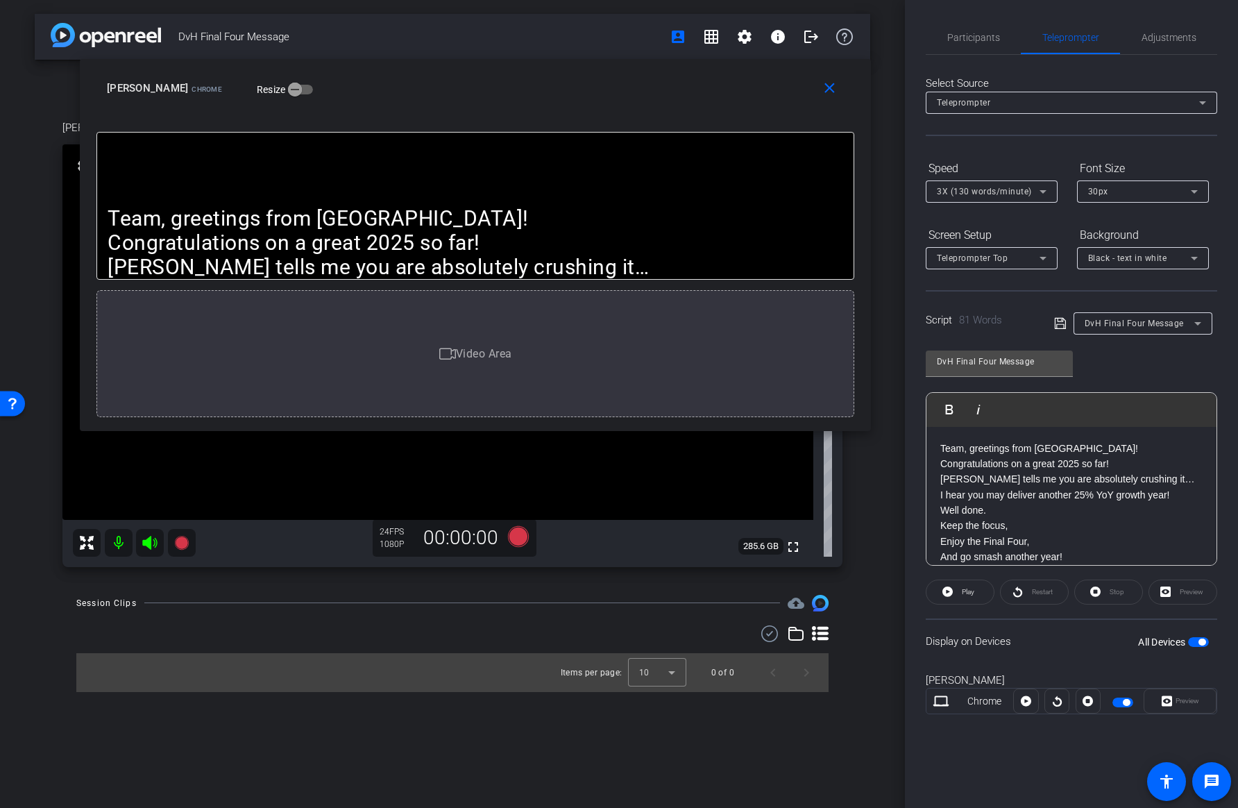
drag, startPoint x: 620, startPoint y: 257, endPoint x: 477, endPoint y: 99, distance: 213.8
click at [477, 99] on div "[PERSON_NAME] Chrome Resize" at bounding box center [480, 88] width 747 height 25
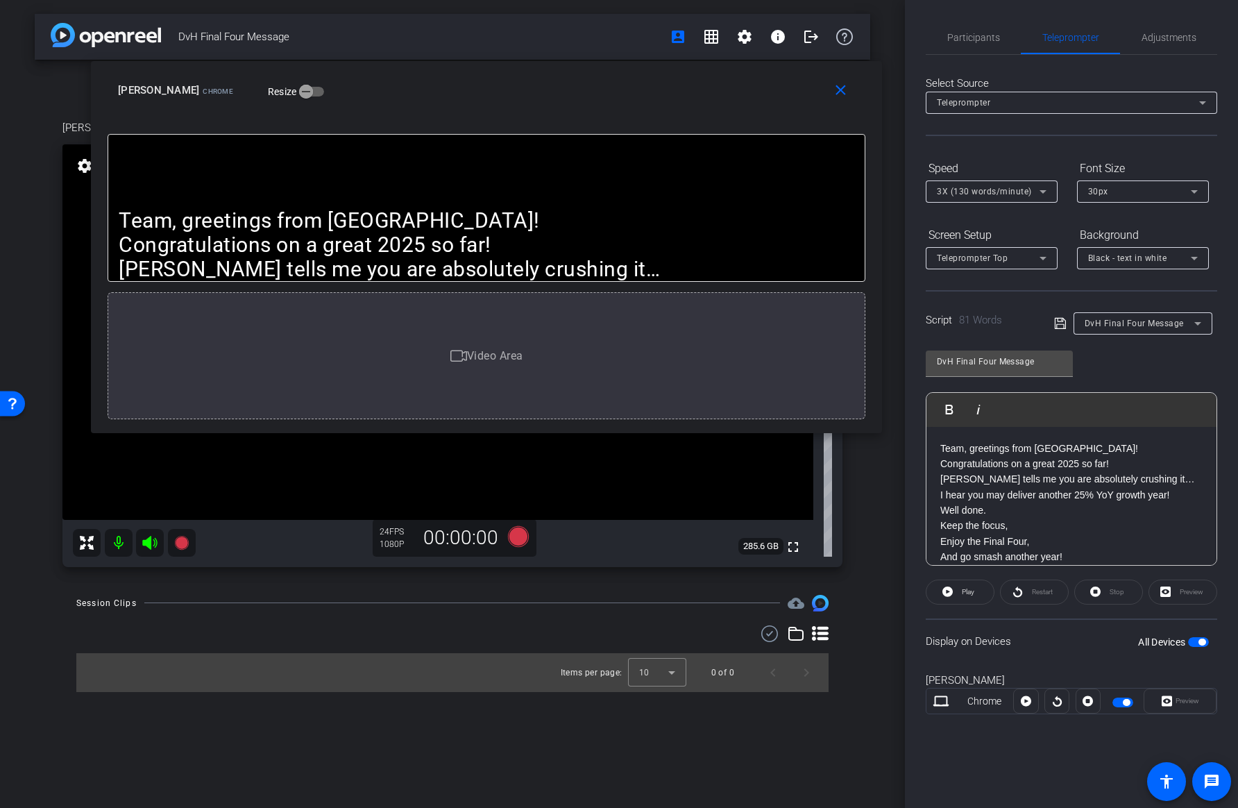
drag, startPoint x: 477, startPoint y: 98, endPoint x: 489, endPoint y: 101, distance: 11.4
click at [489, 101] on div "[PERSON_NAME] Chrome Resize" at bounding box center [491, 90] width 747 height 25
drag, startPoint x: 555, startPoint y: 12, endPoint x: 532, endPoint y: 31, distance: 29.6
click at [526, 23] on span "DvH Final Four Message" at bounding box center [419, 37] width 483 height 28
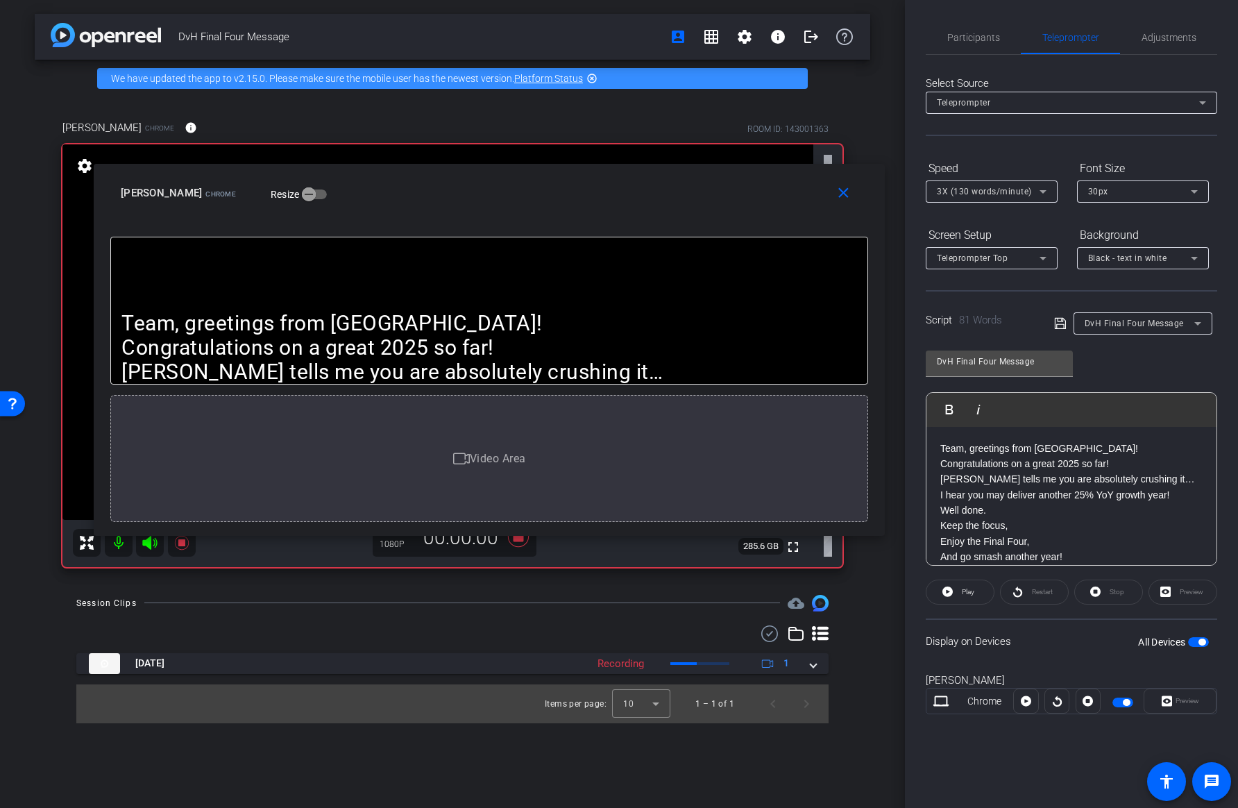
drag, startPoint x: 518, startPoint y: 115, endPoint x: 538, endPoint y: 181, distance: 69.4
click at [536, 181] on div "close [PERSON_NAME] Chrome Resize" at bounding box center [489, 195] width 791 height 62
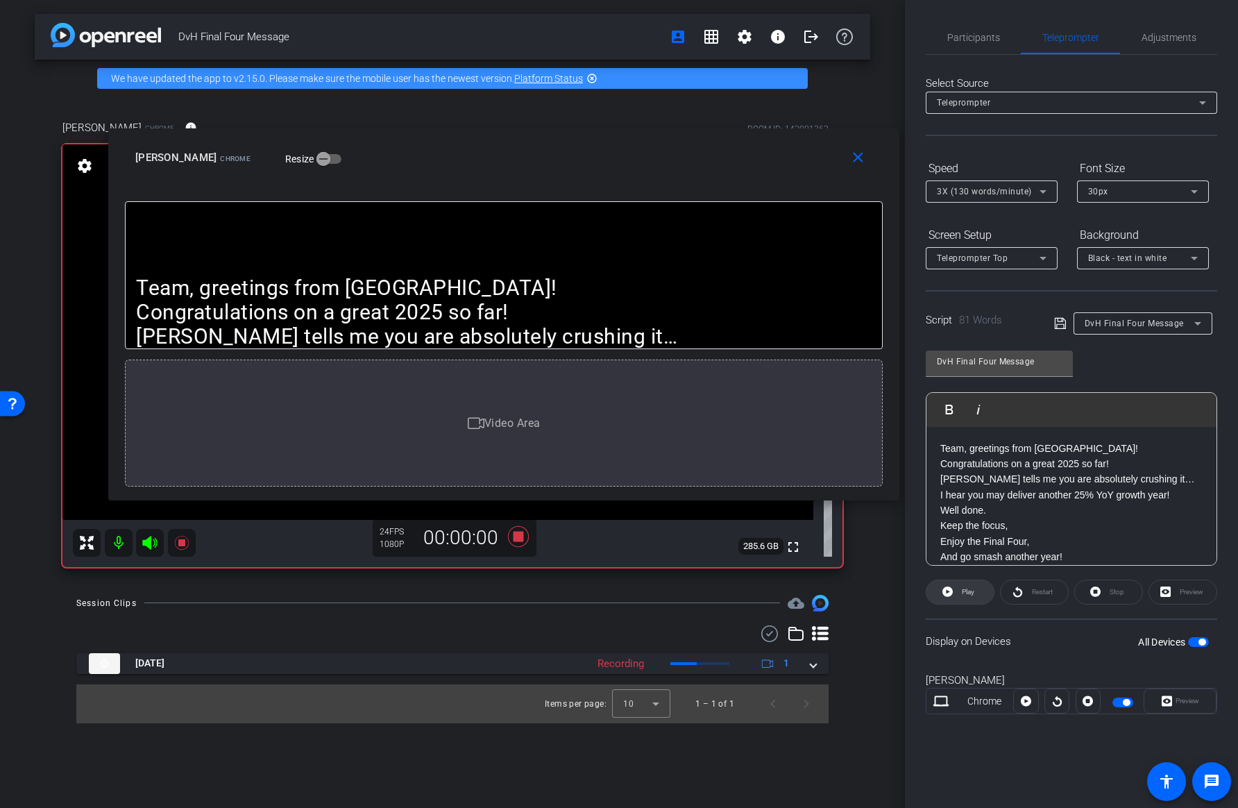
click at [973, 591] on span "Play" at bounding box center [968, 592] width 12 height 8
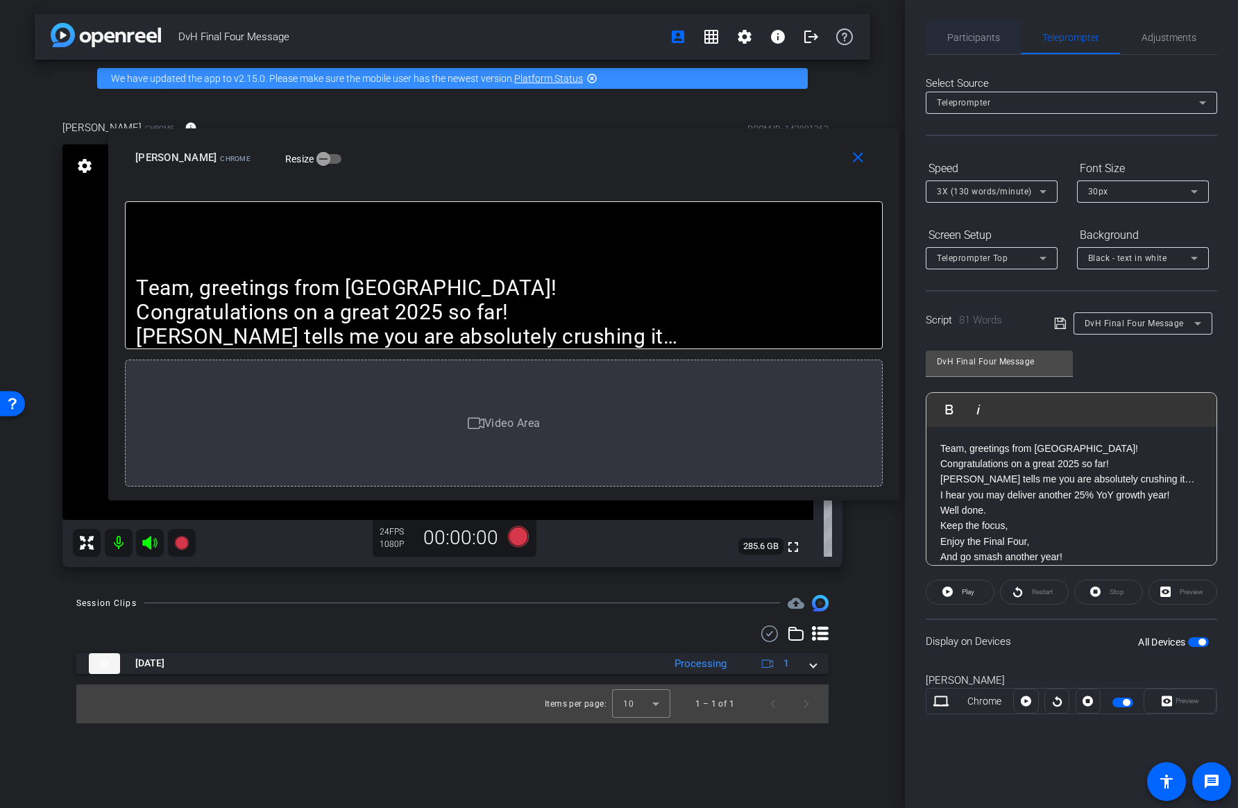
click at [991, 44] on span "Participants" at bounding box center [973, 37] width 53 height 33
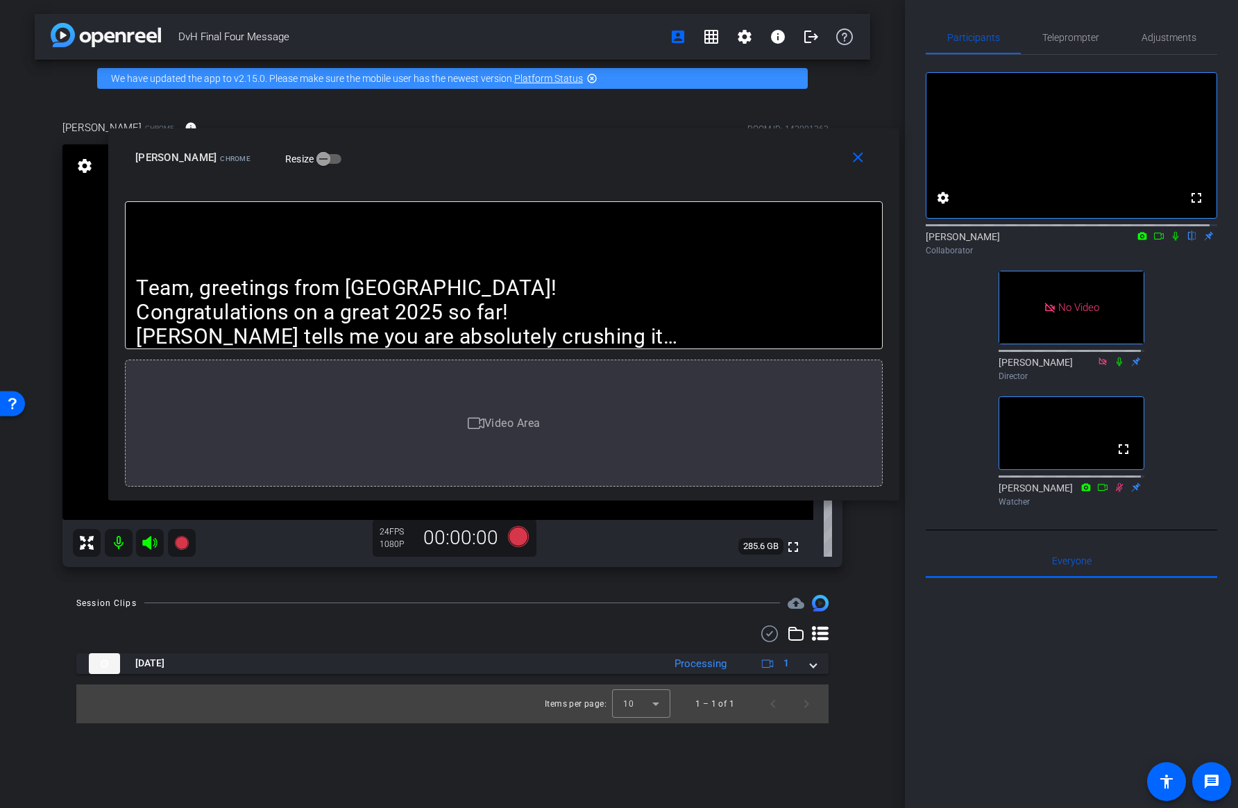
click at [1154, 241] on icon at bounding box center [1158, 236] width 11 height 10
click at [1187, 241] on icon at bounding box center [1192, 236] width 11 height 10
drag, startPoint x: 1078, startPoint y: 38, endPoint x: 1026, endPoint y: 85, distance: 69.3
click at [1078, 38] on span "Teleprompter" at bounding box center [1070, 38] width 57 height 10
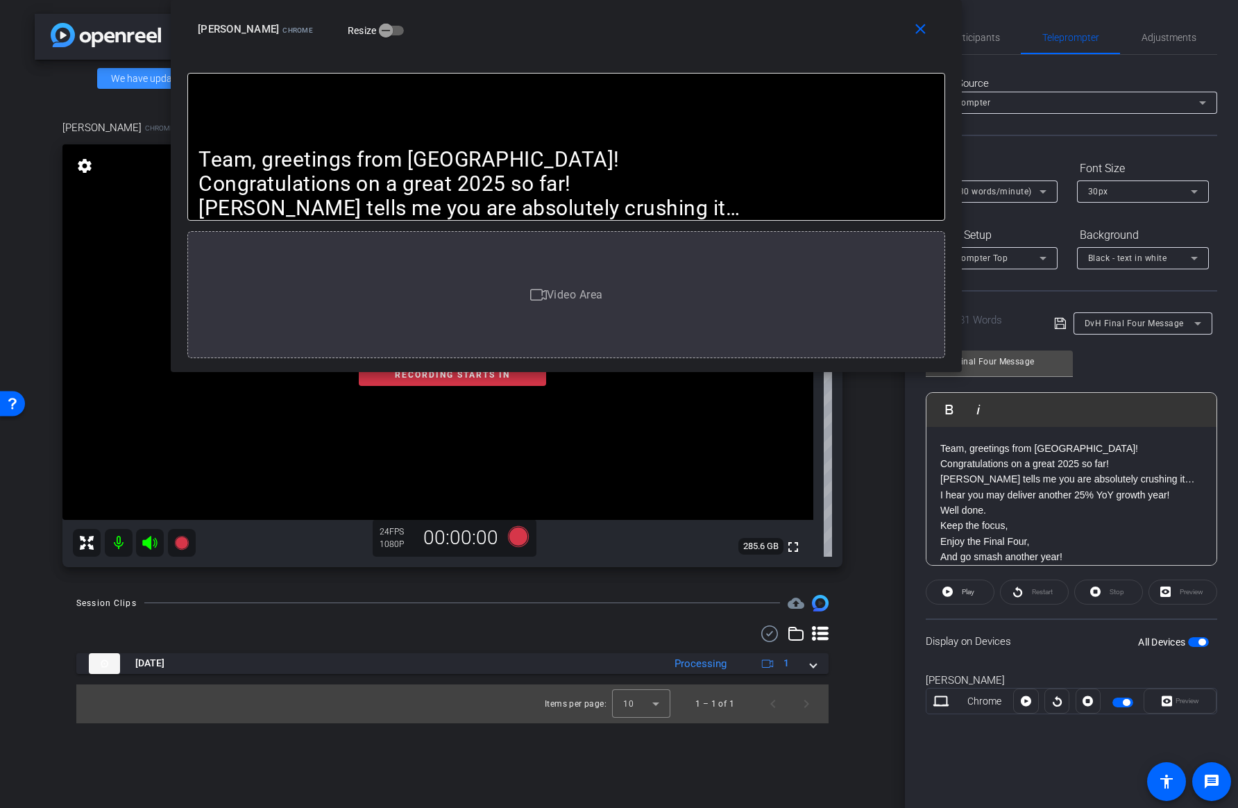
drag, startPoint x: 607, startPoint y: 144, endPoint x: 670, endPoint y: -2, distance: 159.5
click at [670, 0] on html "Accessibility Screen-Reader Guide, Feedback, and Issue Reporting | New window m…" at bounding box center [619, 404] width 1238 height 808
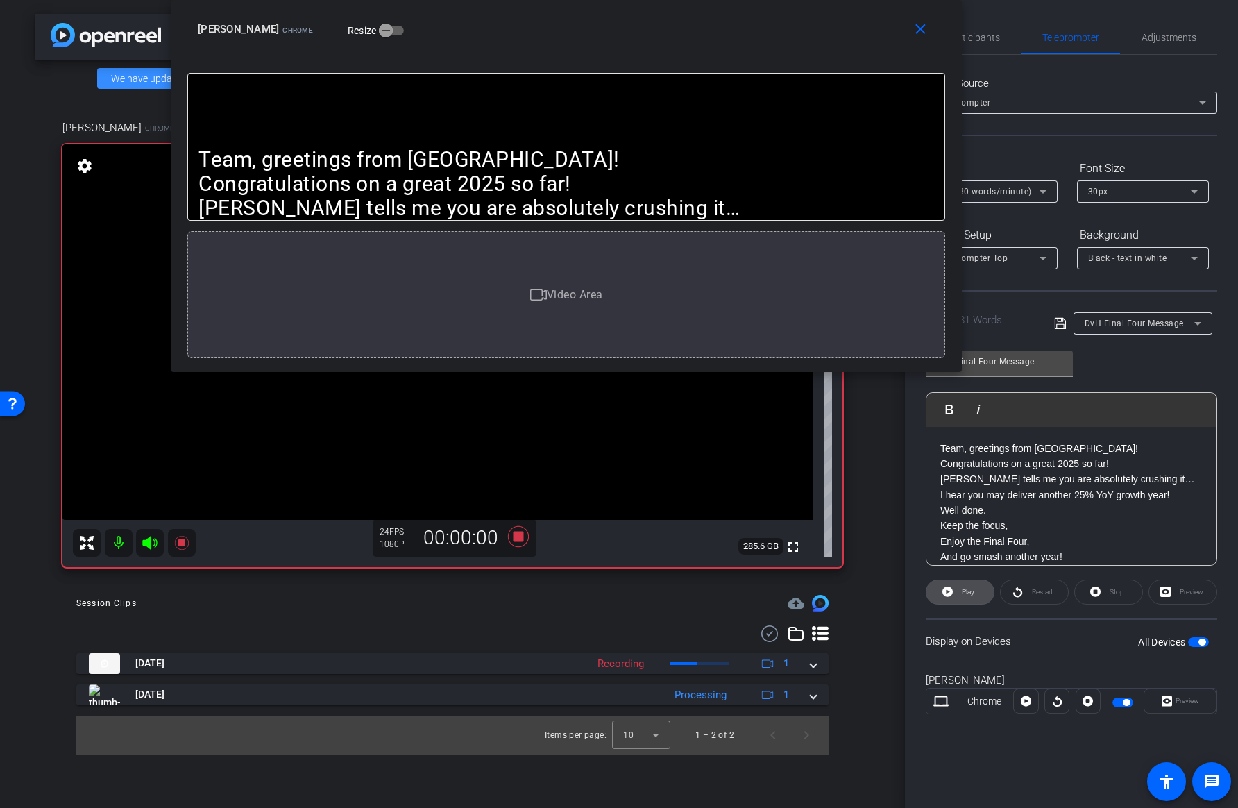
click at [975, 595] on span at bounding box center [959, 591] width 67 height 33
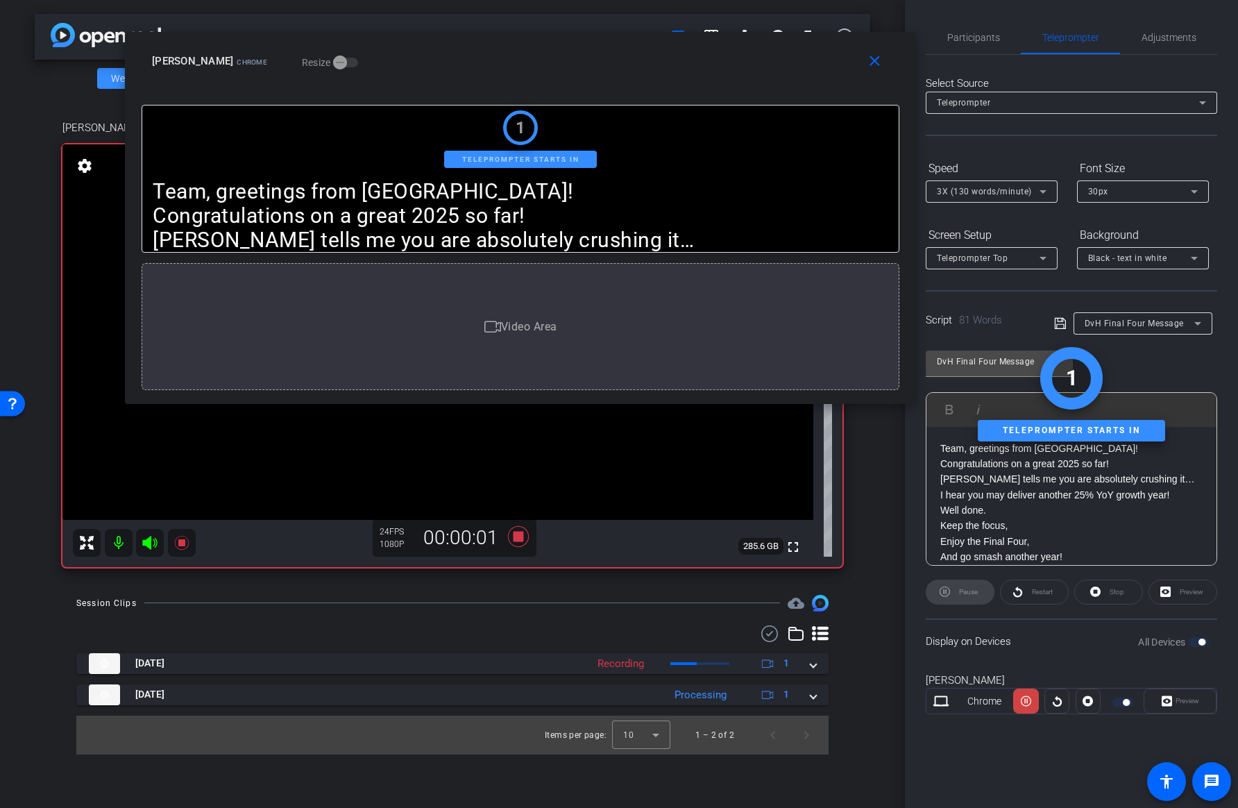
drag, startPoint x: 664, startPoint y: 47, endPoint x: 618, endPoint y: 80, distance: 56.2
click at [618, 80] on div "close [PERSON_NAME] Chrome Resize" at bounding box center [520, 63] width 791 height 62
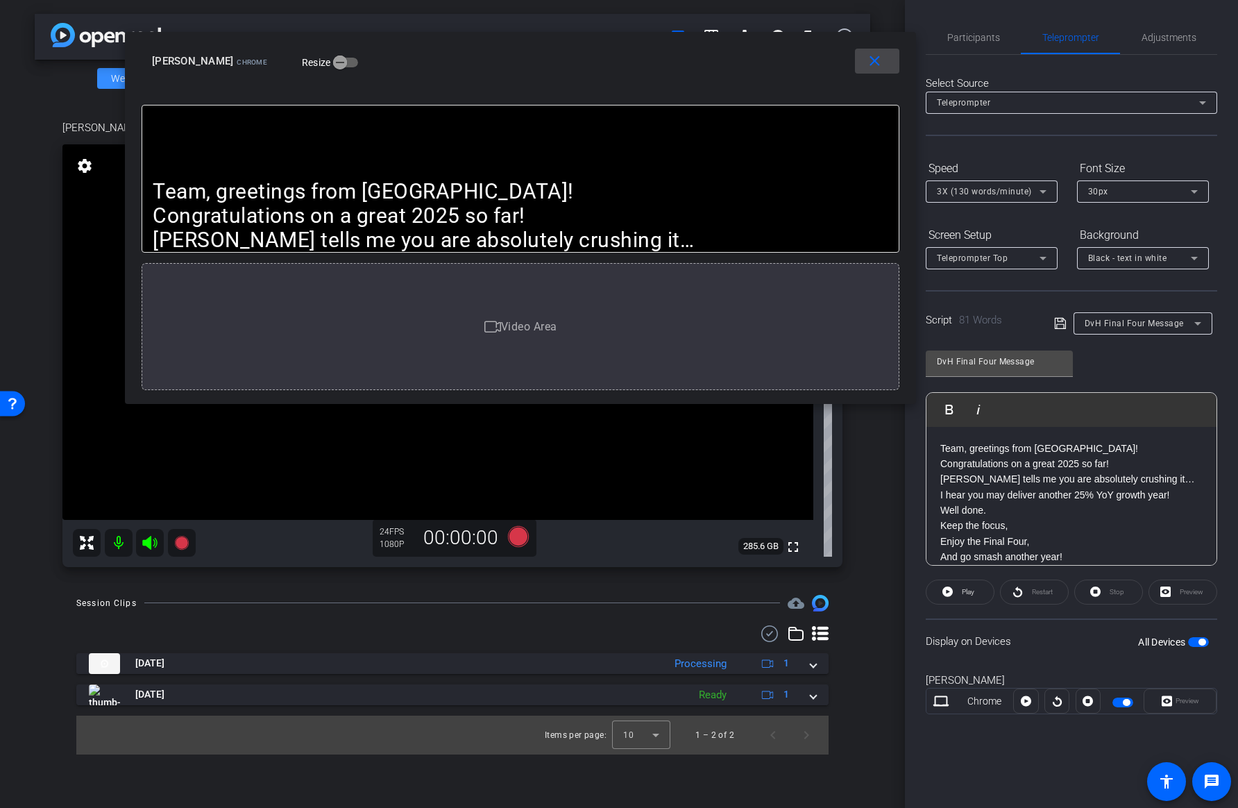
click at [876, 65] on mat-icon "close" at bounding box center [874, 61] width 17 height 17
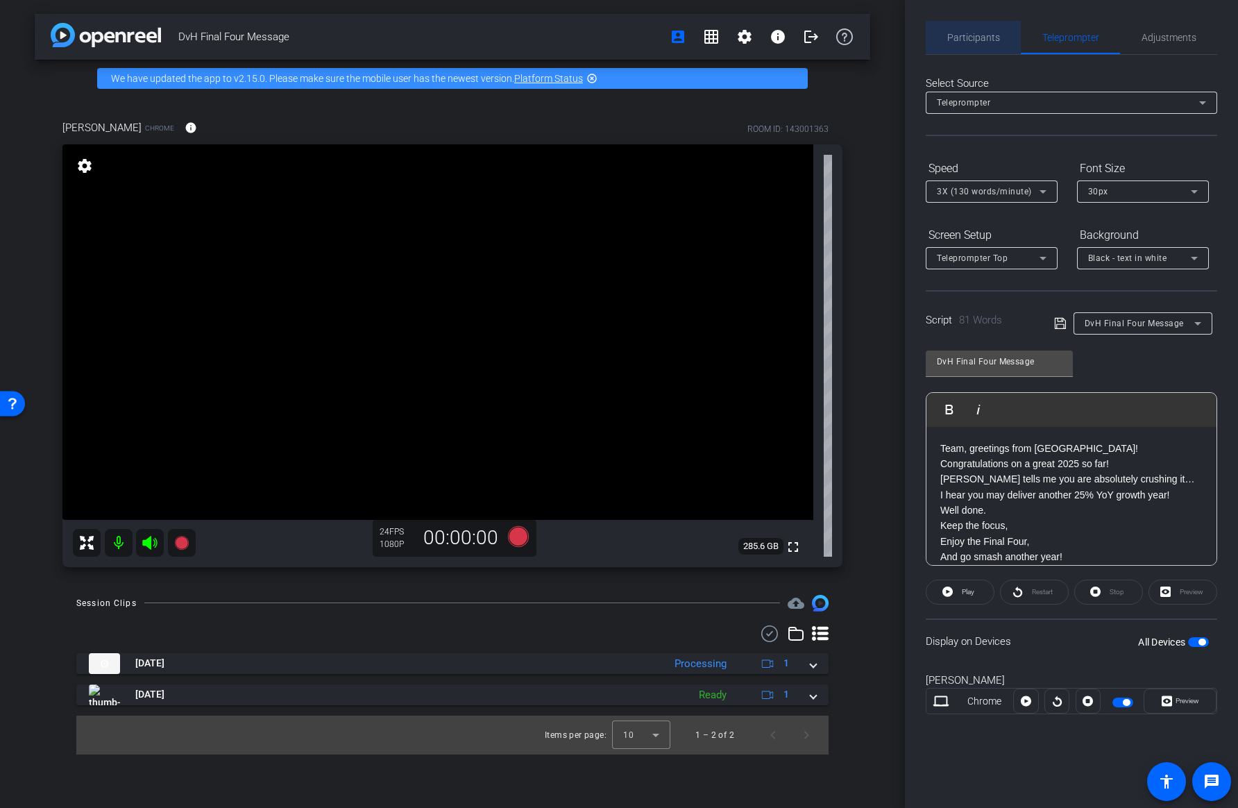
click at [963, 33] on span "Participants" at bounding box center [973, 38] width 53 height 10
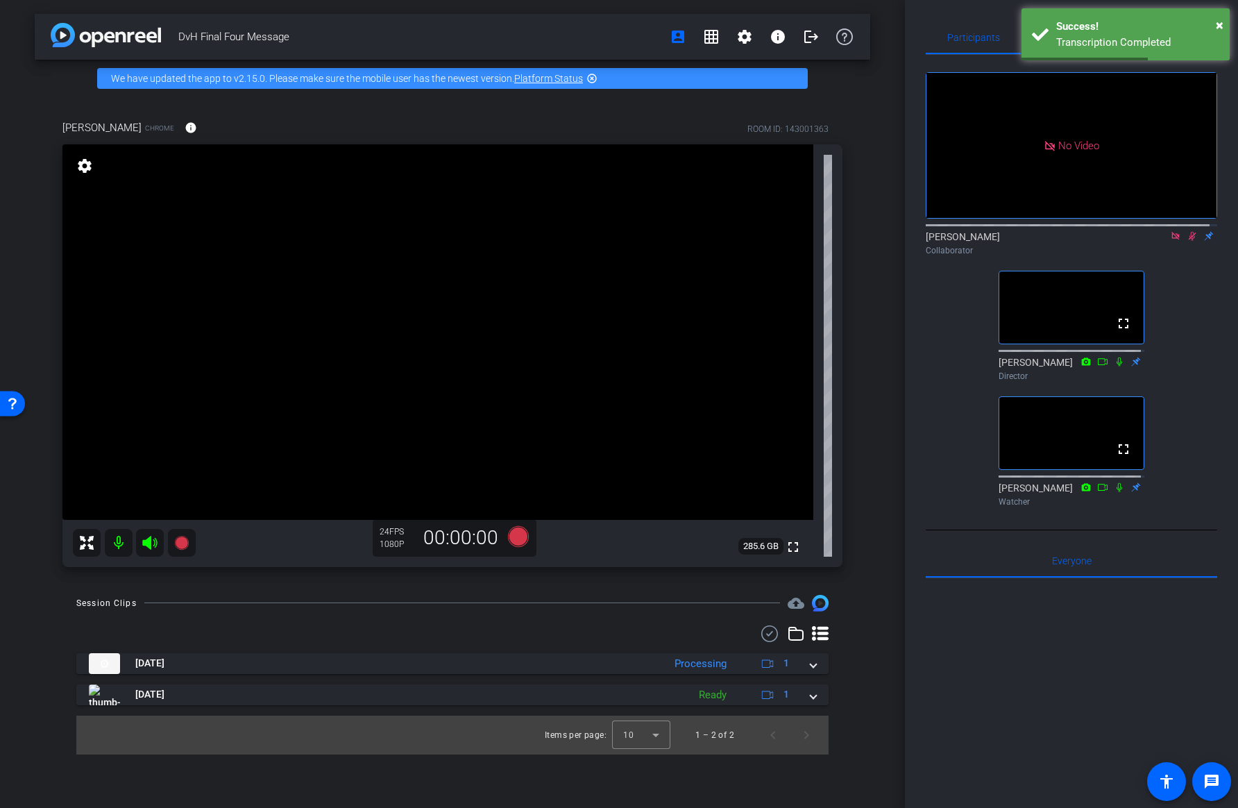
click at [1187, 231] on icon at bounding box center [1192, 236] width 11 height 10
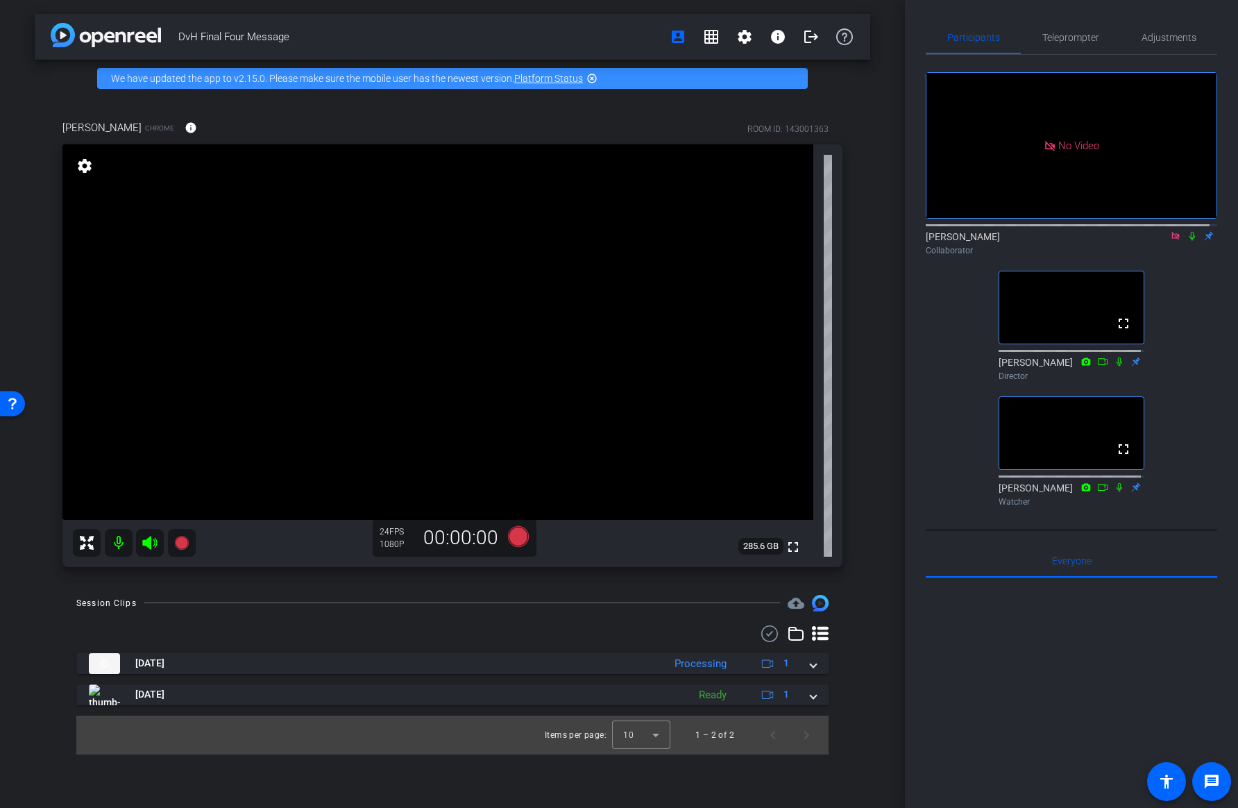
click at [1170, 231] on icon at bounding box center [1175, 236] width 11 height 10
